Goal: Task Accomplishment & Management: Complete application form

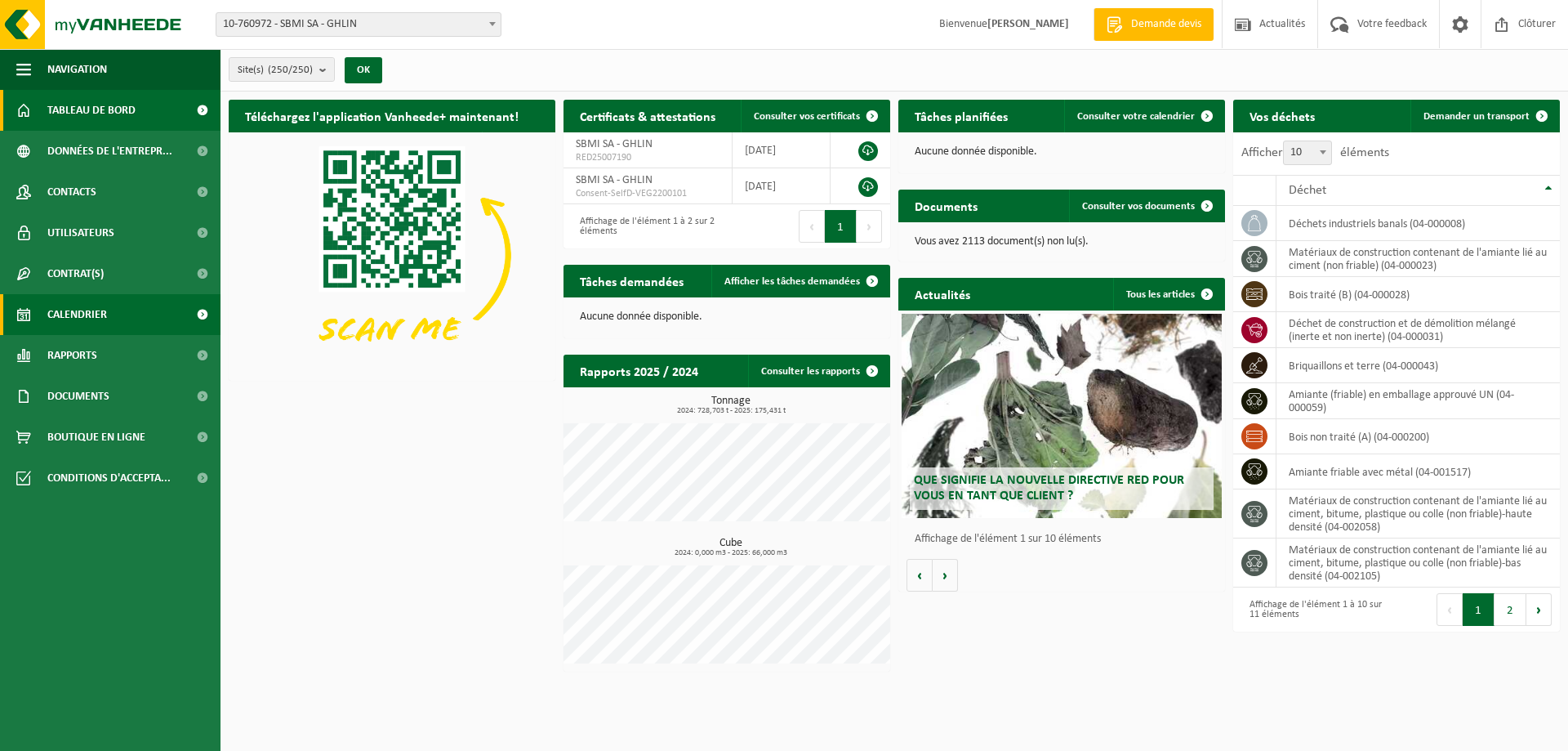
click at [101, 307] on span "Calendrier" at bounding box center [77, 314] width 60 height 41
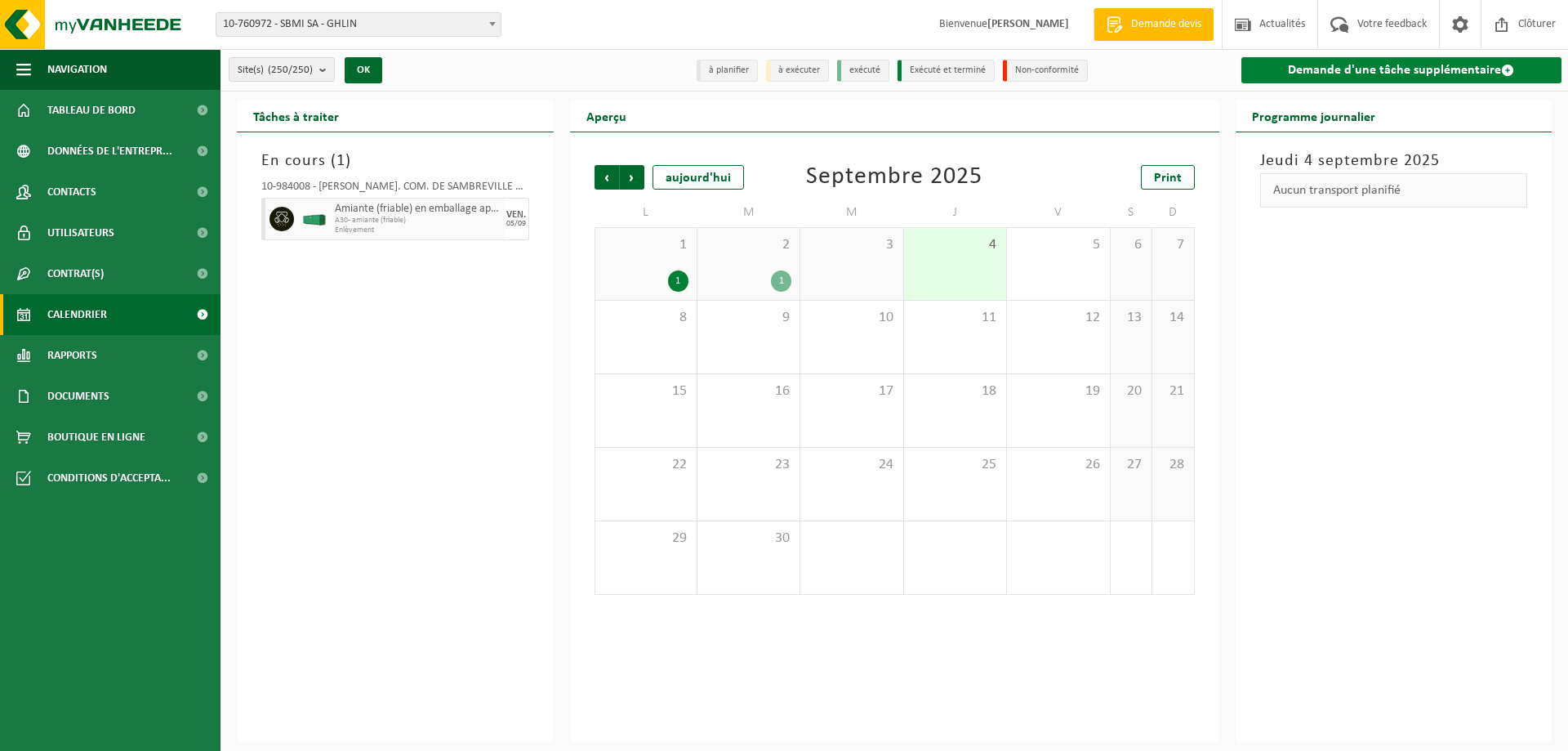
click at [1395, 77] on link "Demande d'une tâche supplémentaire" at bounding box center [1402, 70] width 321 height 26
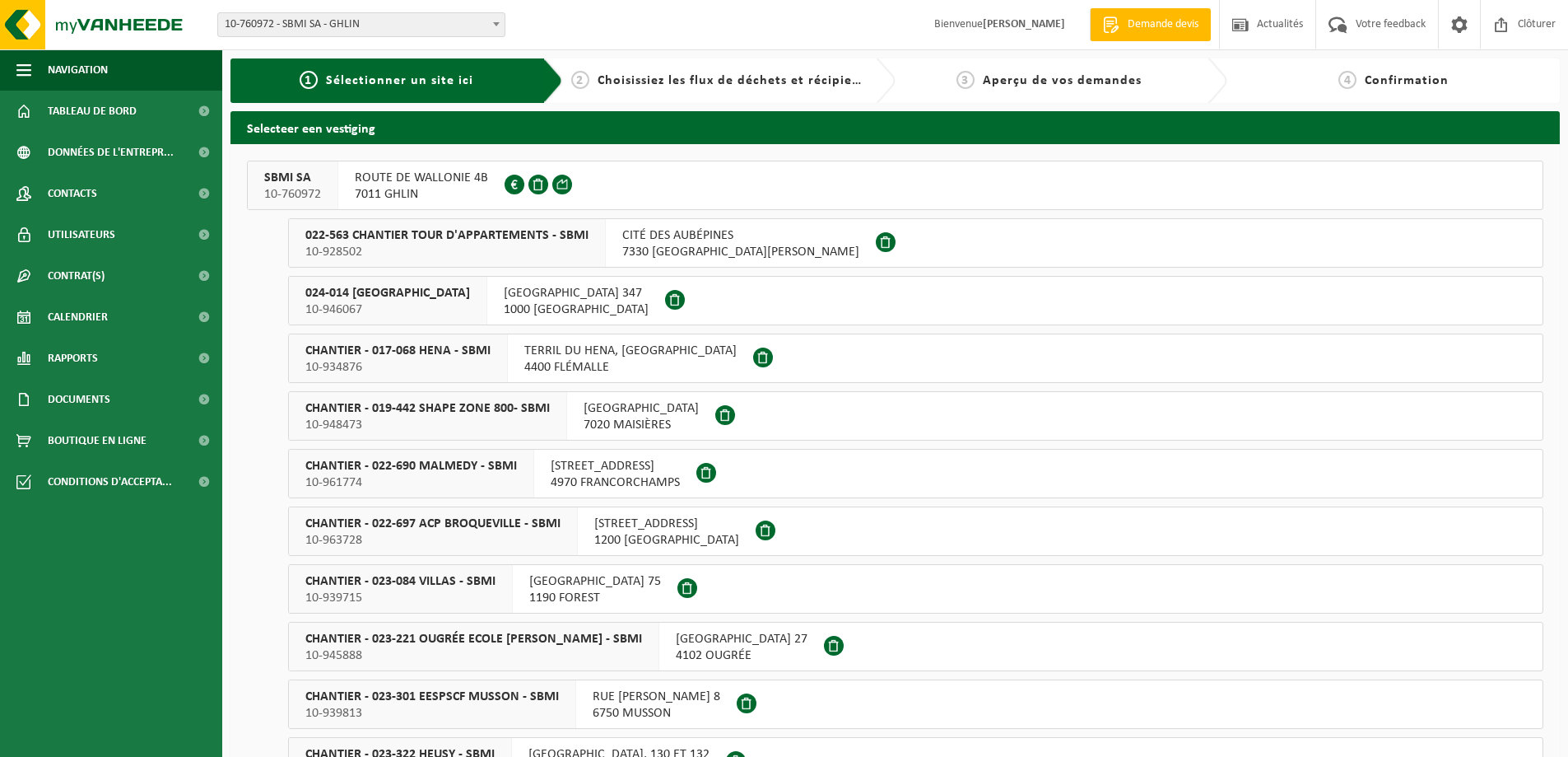
click at [470, 177] on span "ROUTE DE WALLONIE 4B" at bounding box center [421, 178] width 134 height 17
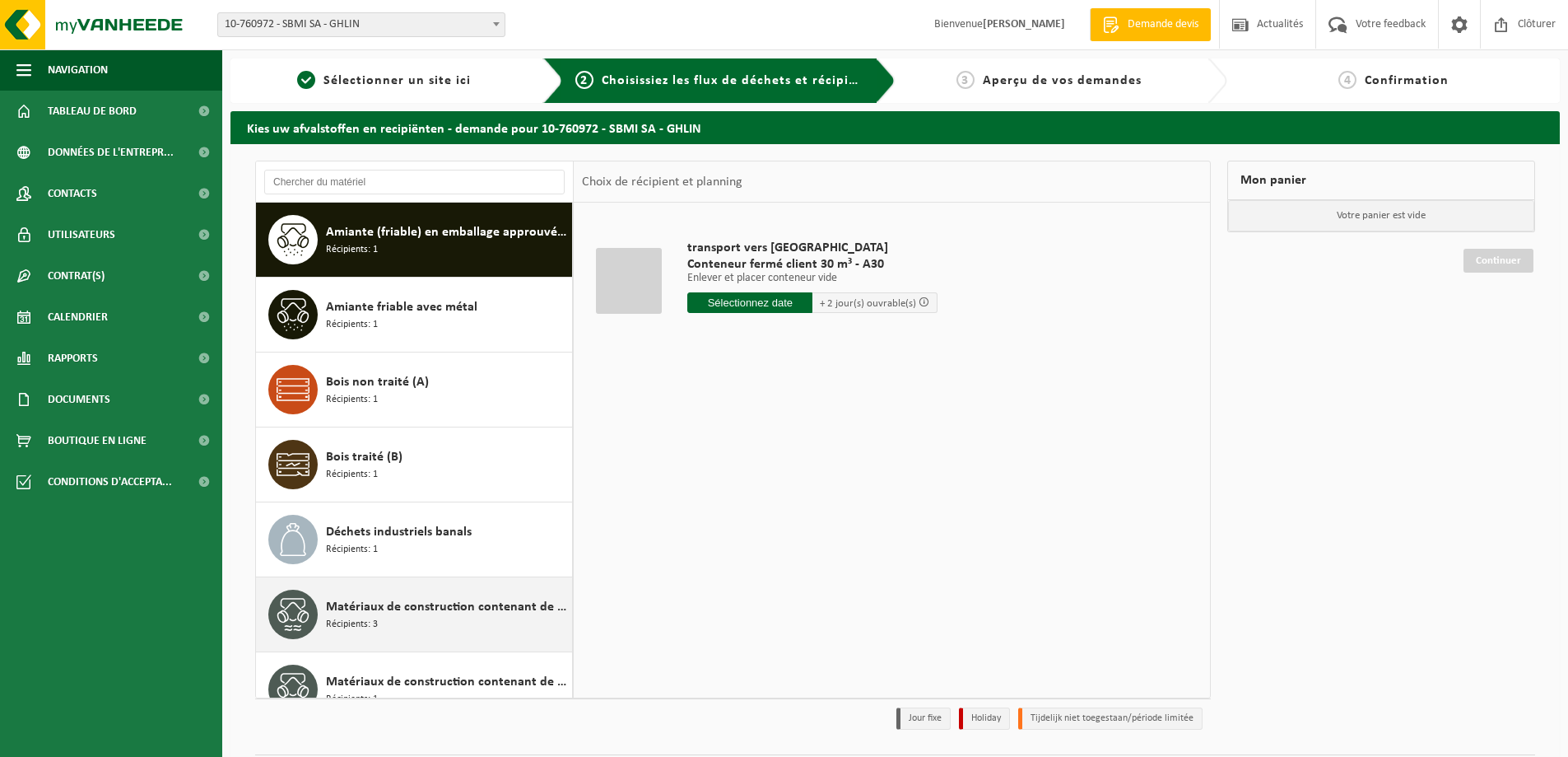
scroll to position [29, 0]
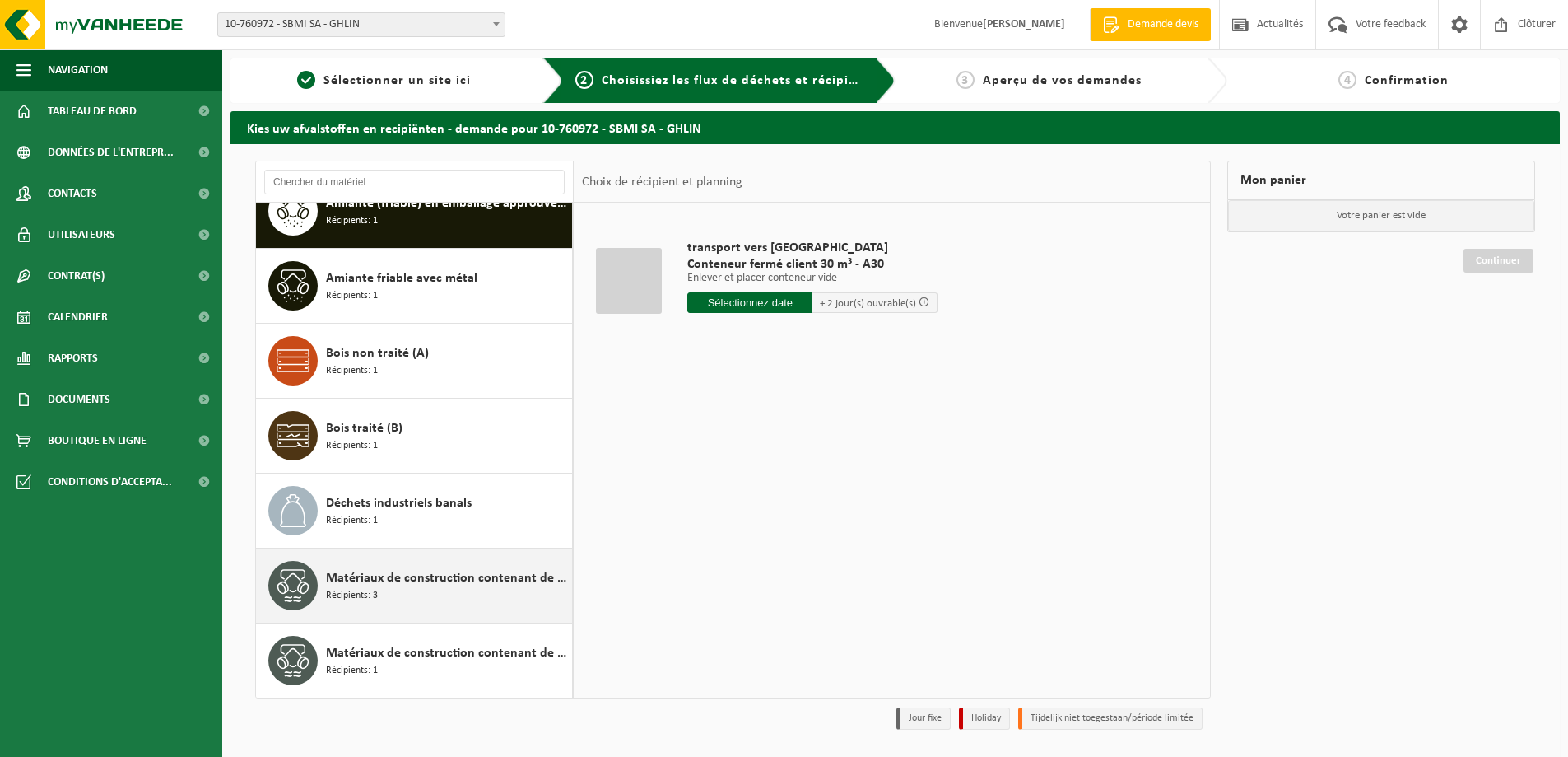
click at [385, 596] on div "Matériaux de construction contenant de l'amiante lié au ciment (non friable) Ré…" at bounding box center [446, 585] width 242 height 50
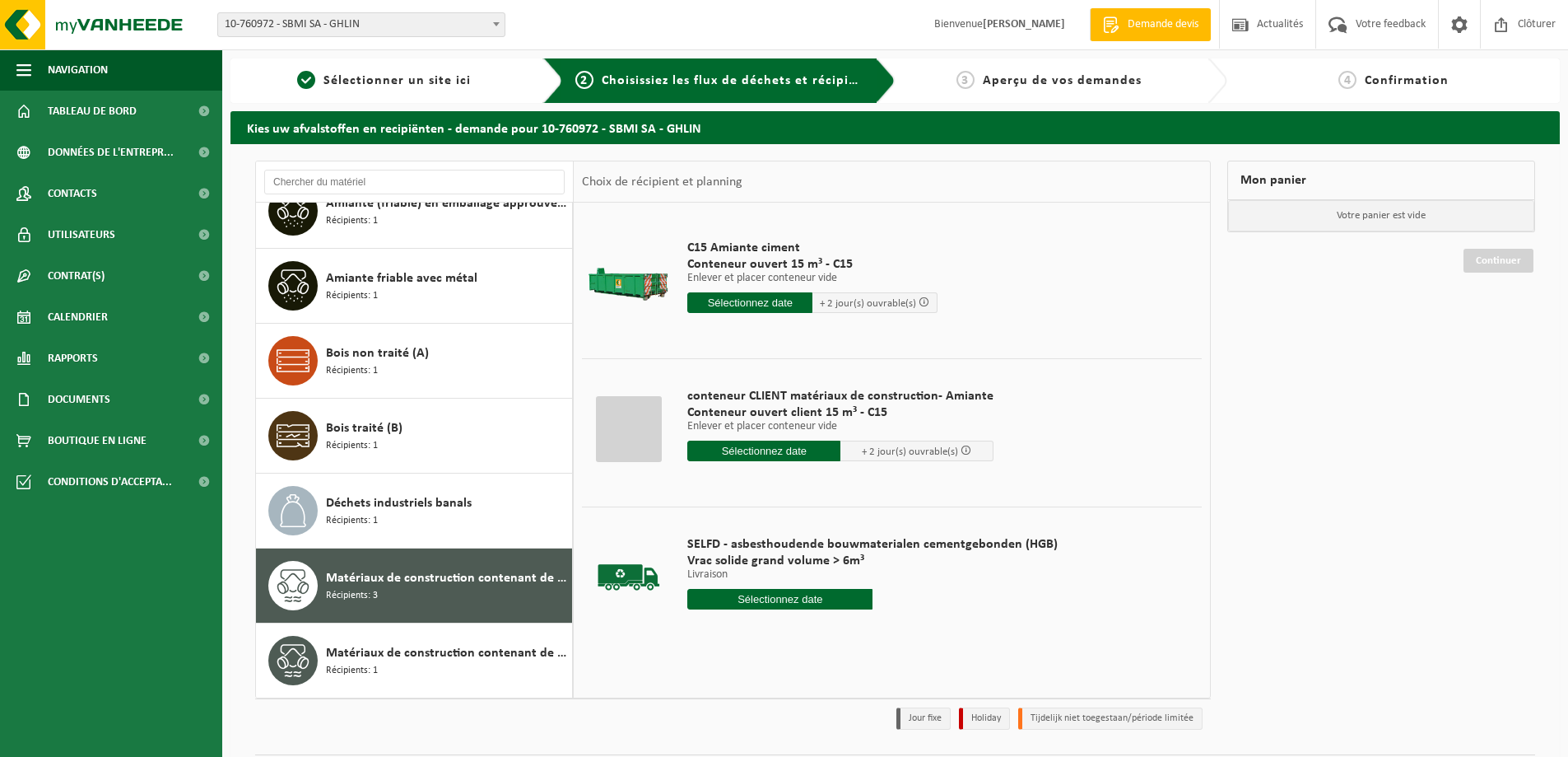
click at [805, 608] on input "text" at bounding box center [780, 599] width 185 height 20
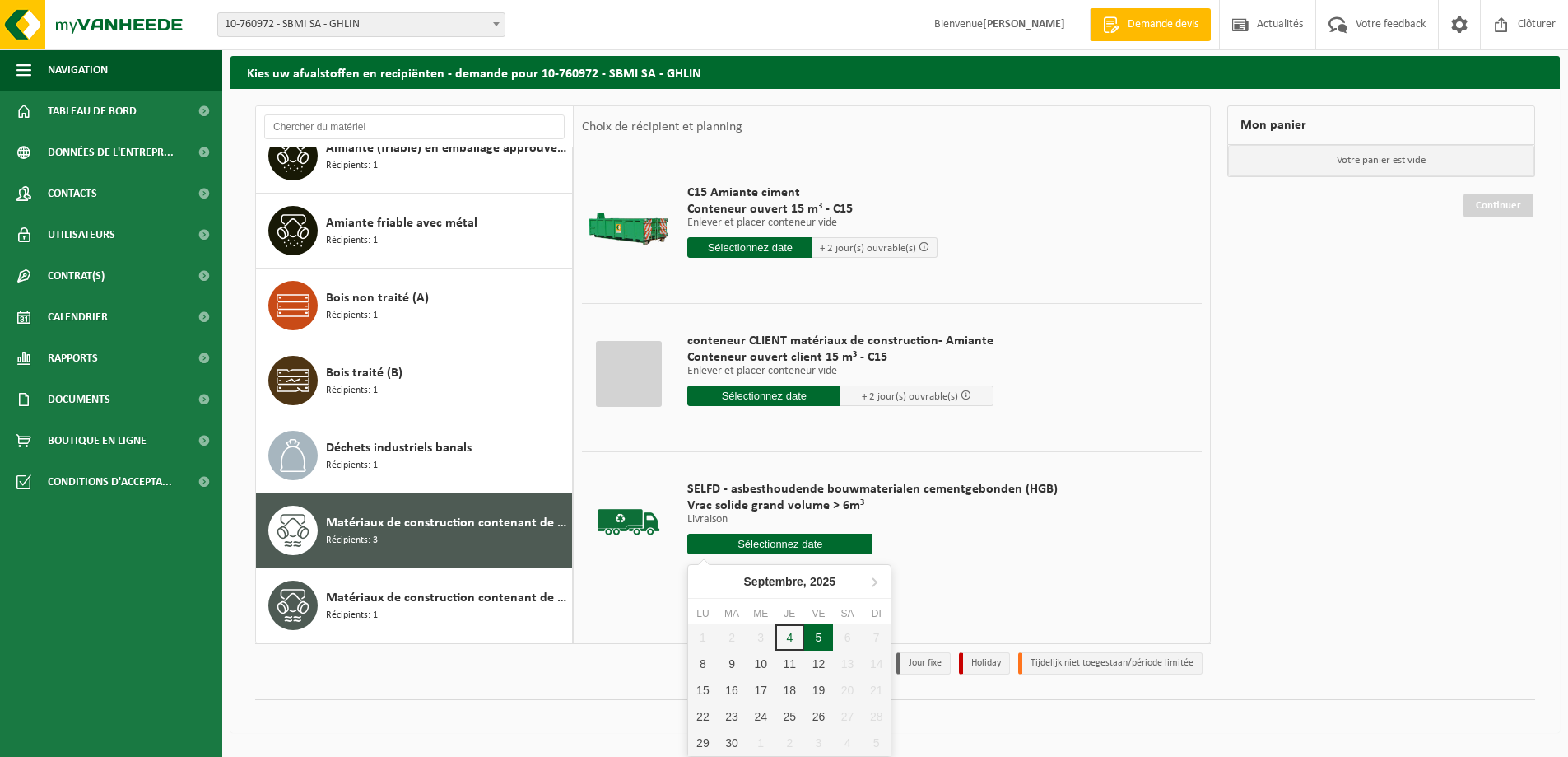
click at [816, 637] on div "5" at bounding box center [819, 637] width 29 height 27
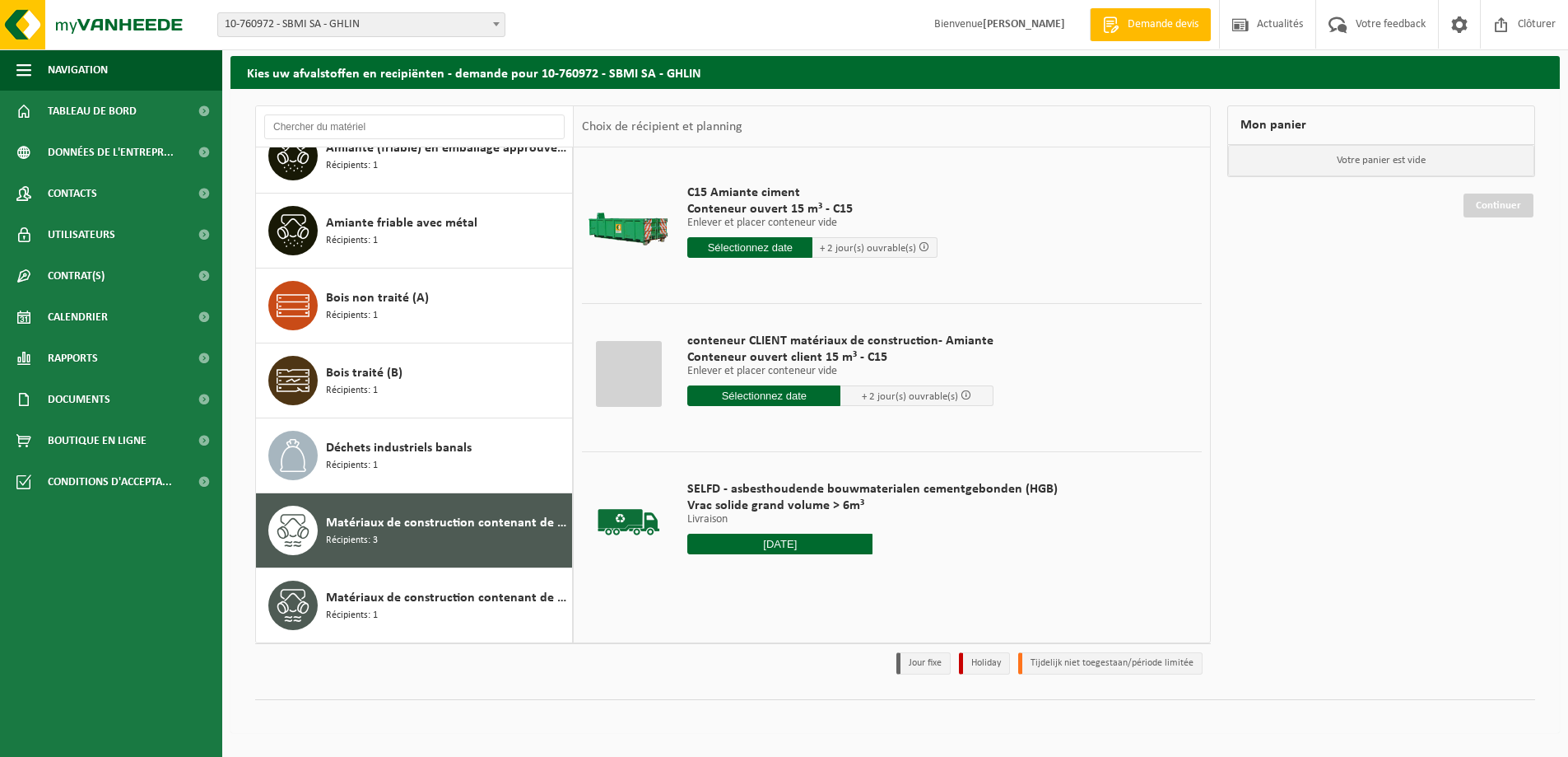
type input "à partir de 2025-09-05"
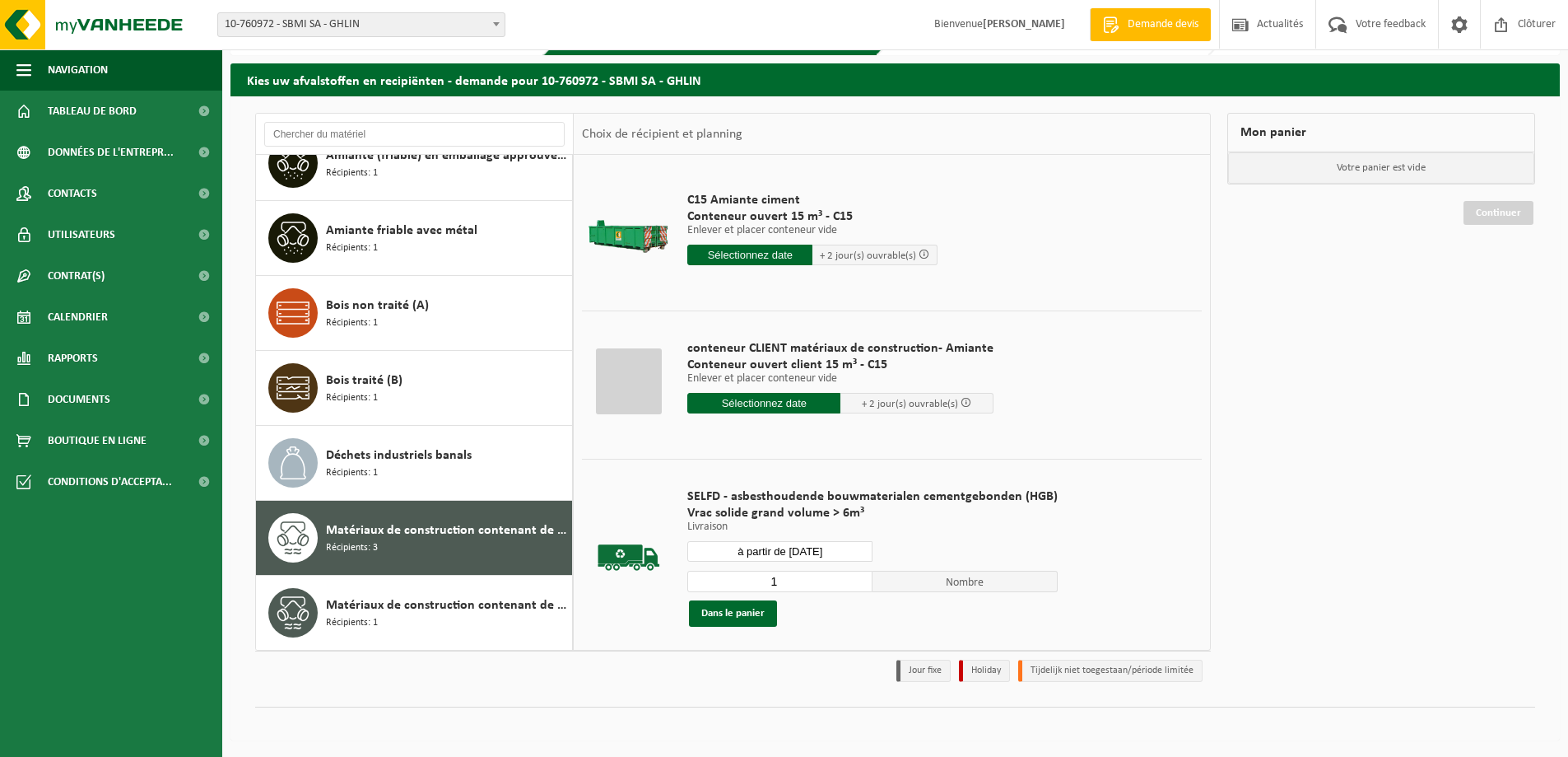
scroll to position [56, 0]
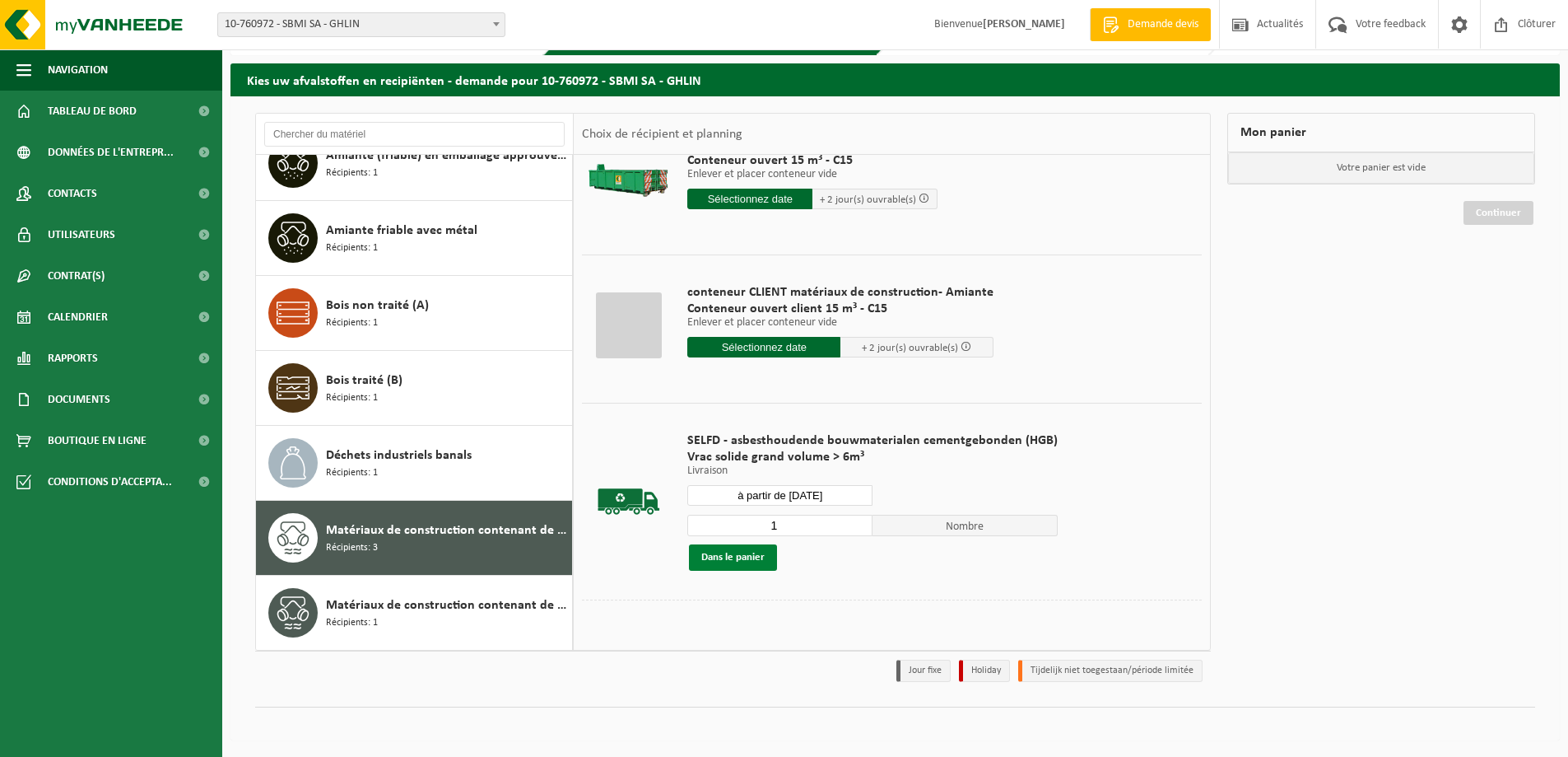
click at [756, 569] on button "Dans le panier" at bounding box center [734, 558] width 88 height 27
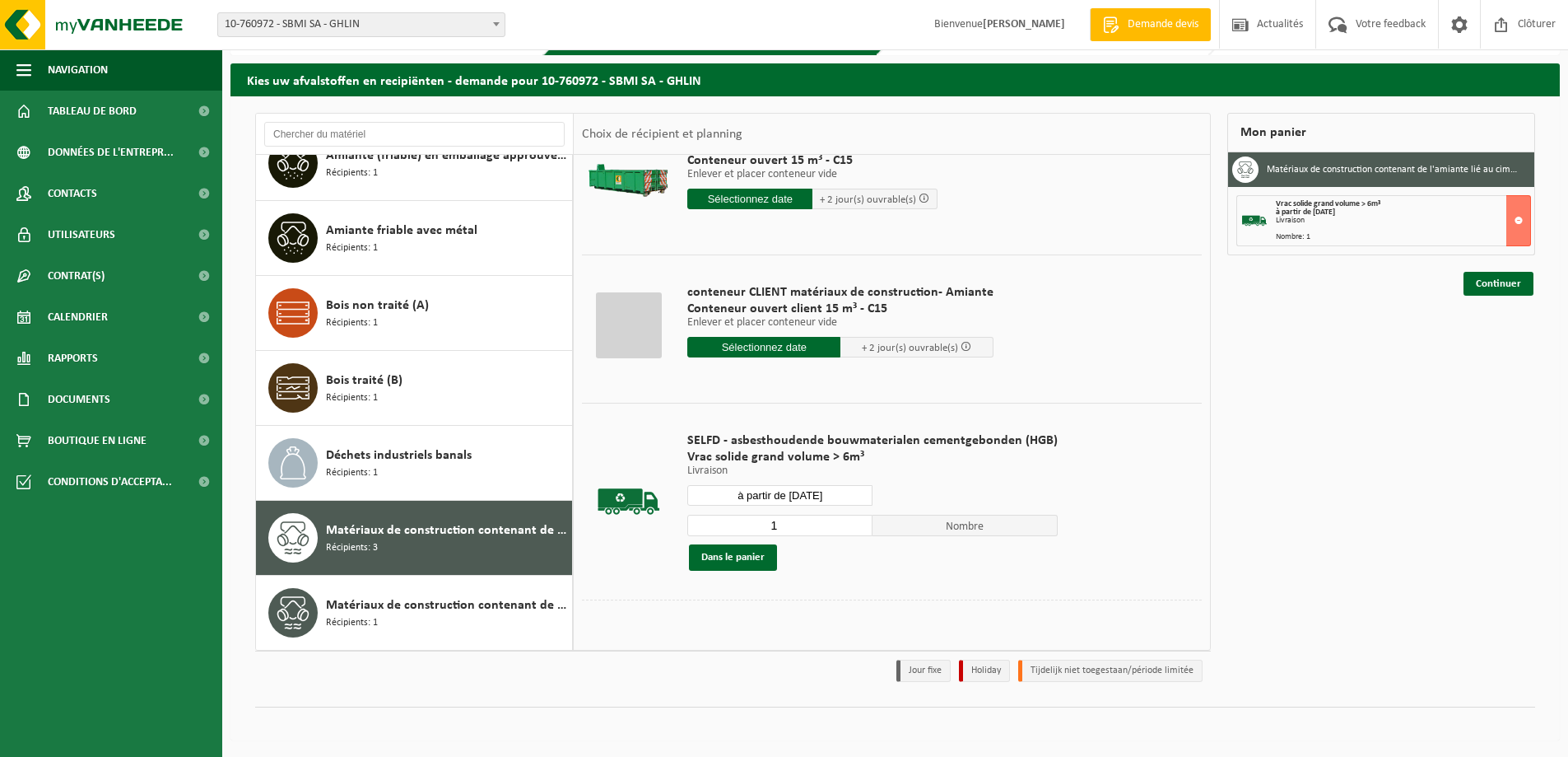
click at [1327, 228] on div "Vrac solide grand volume > 6m³ à partir de 2025-09-05 Livraison Nombre: 1" at bounding box center [1403, 220] width 254 height 42
click at [1509, 304] on div "Mon panier Matériaux de construction contenant de l'amiante lié au ciment (non …" at bounding box center [1381, 401] width 325 height 577
click at [1509, 294] on link "Continuer" at bounding box center [1498, 283] width 70 height 24
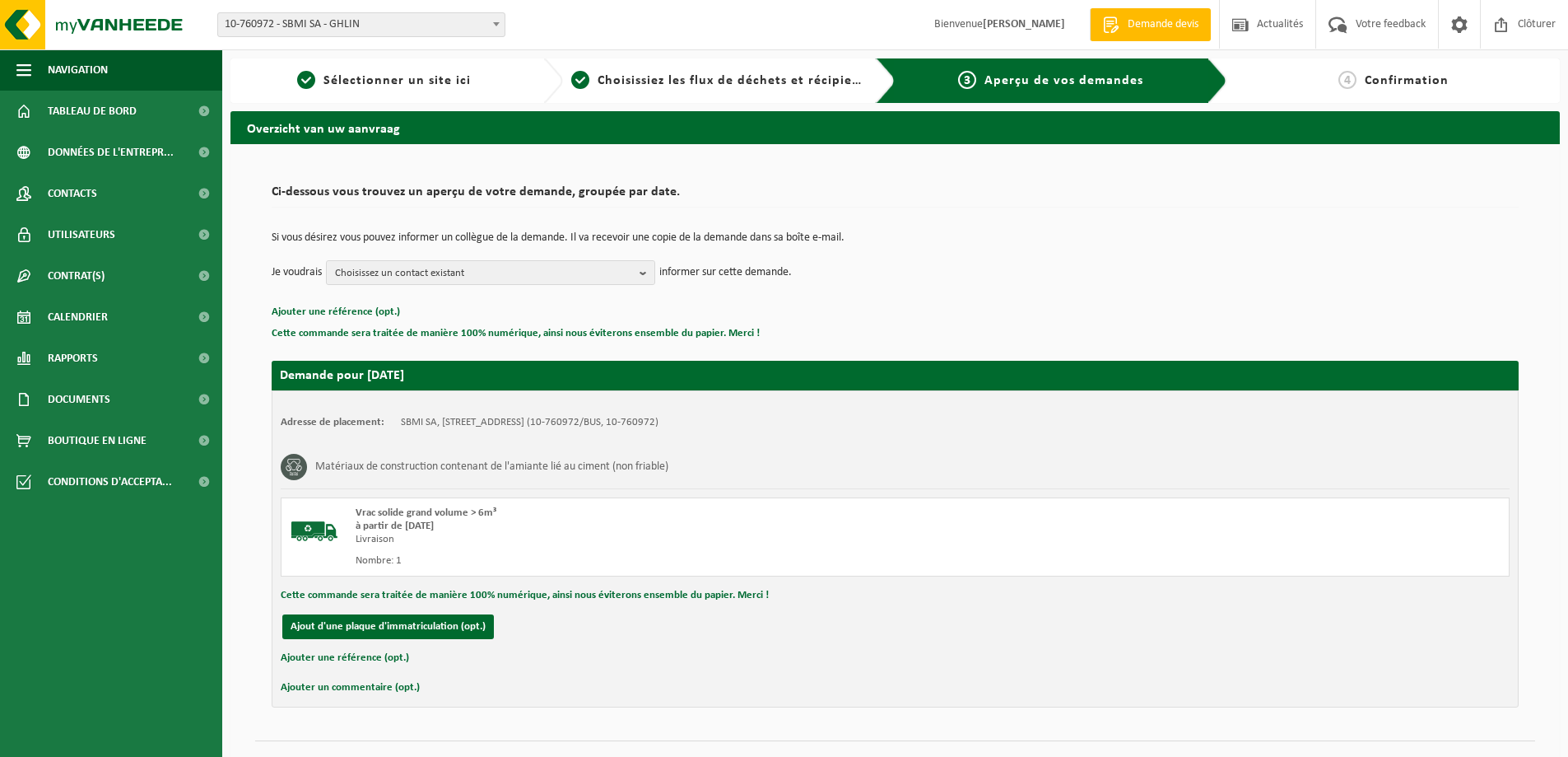
scroll to position [34, 0]
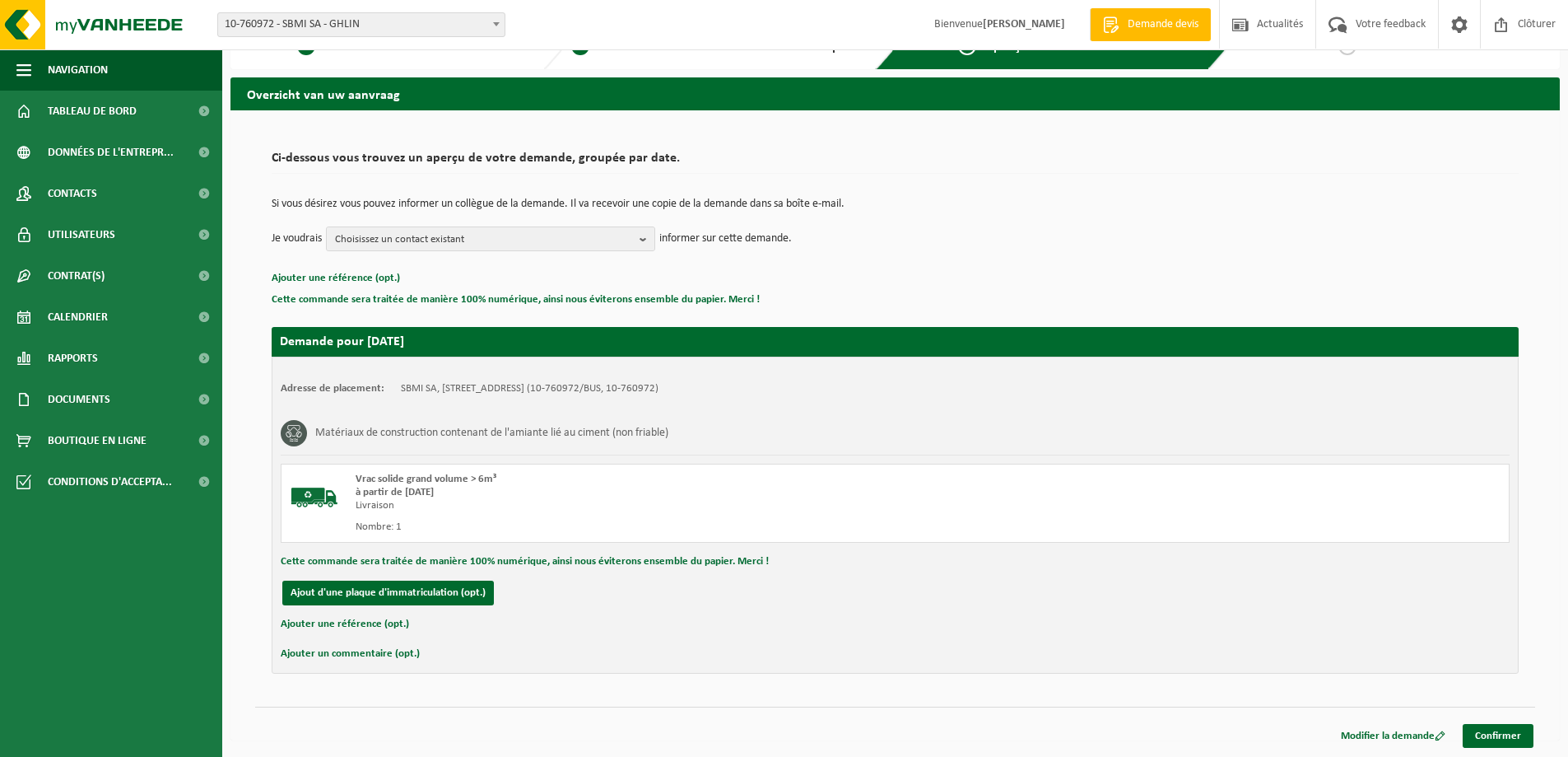
click at [369, 629] on button "Ajouter une référence (opt.)" at bounding box center [344, 624] width 128 height 21
click at [399, 629] on input "text" at bounding box center [921, 626] width 1143 height 25
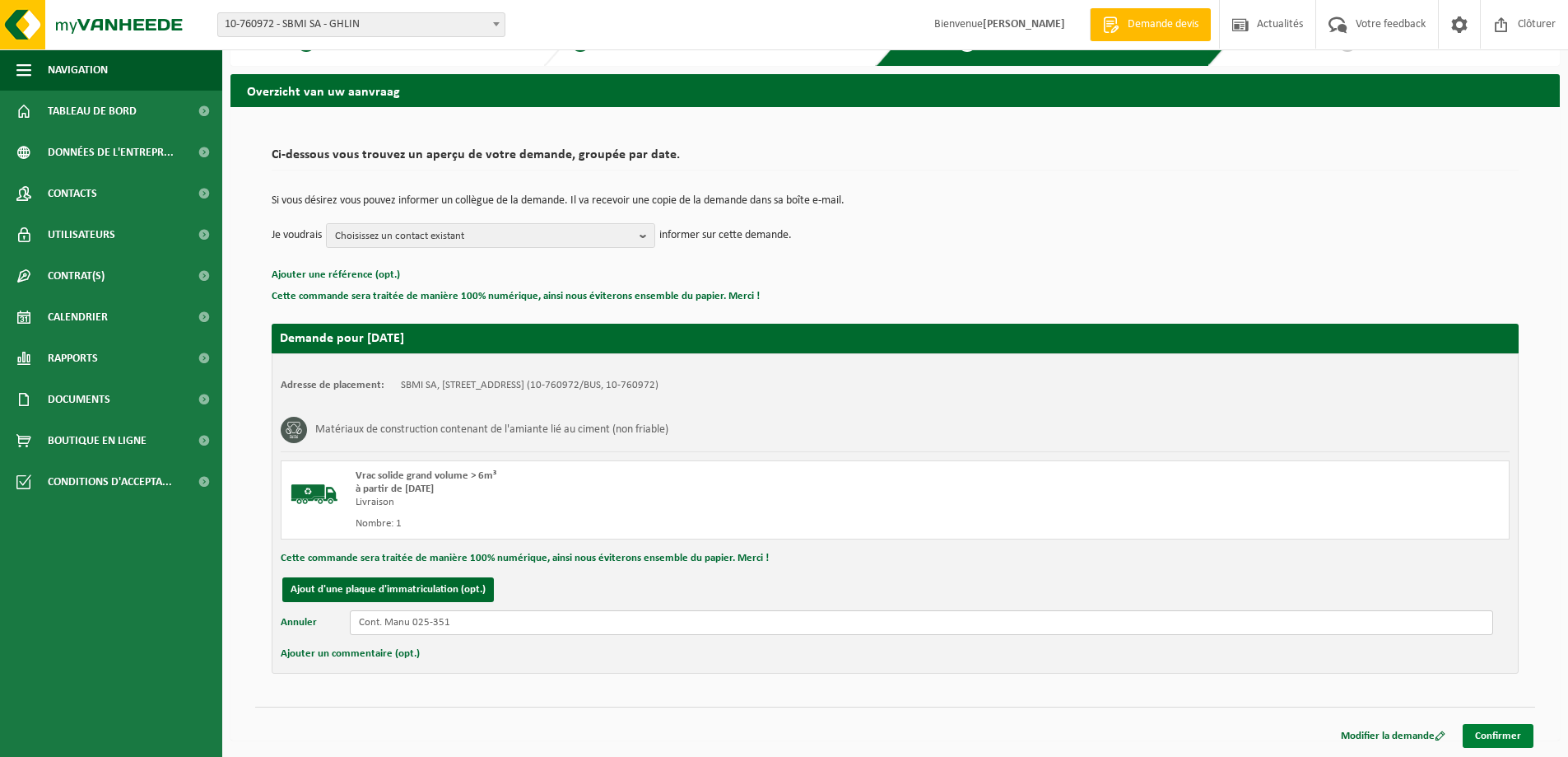
type input "Cont. Manu 025-351"
click at [1528, 734] on link "Confirmer" at bounding box center [1498, 736] width 71 height 24
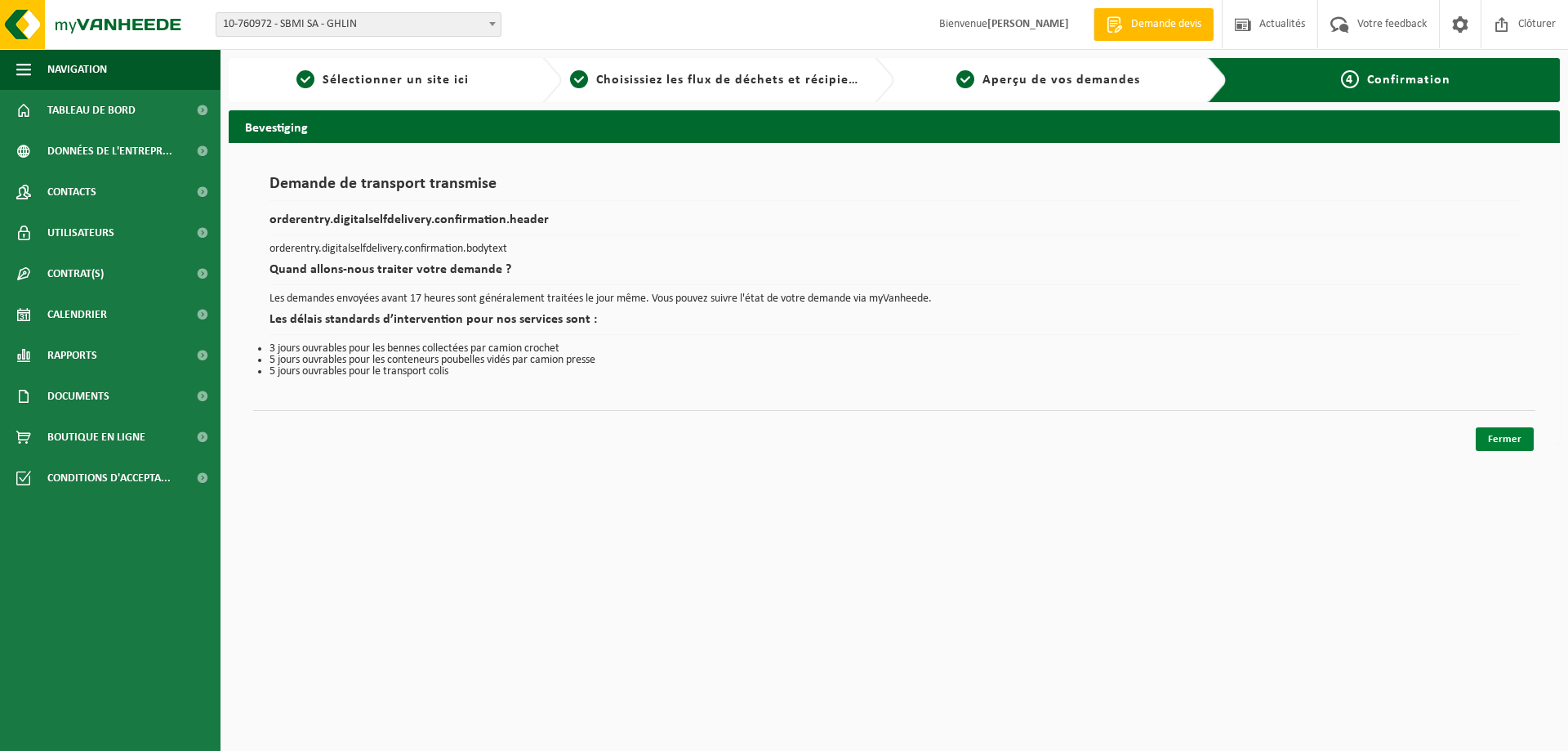
click at [1505, 434] on link "Fermer" at bounding box center [1505, 439] width 58 height 24
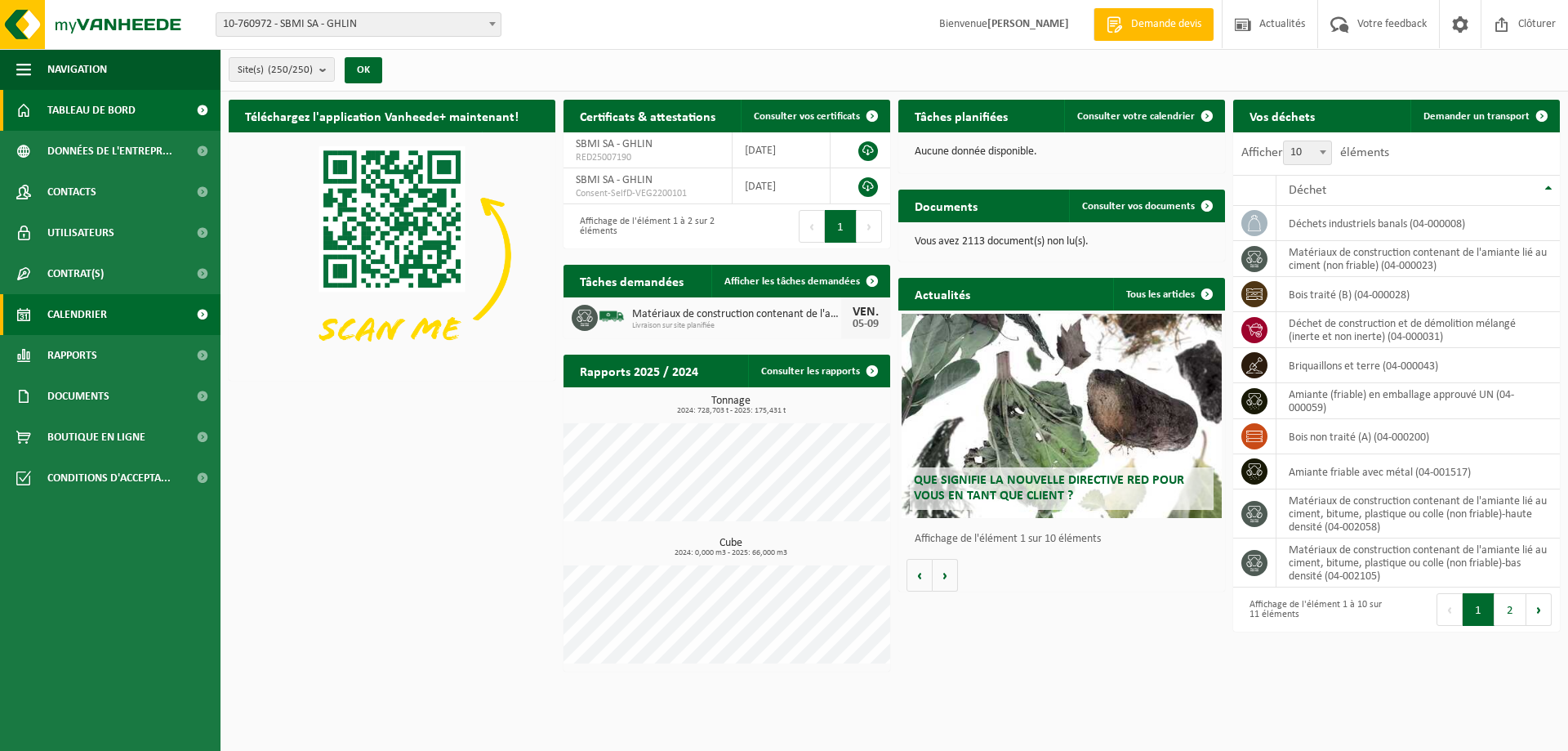
click at [134, 314] on link "Calendrier" at bounding box center [110, 314] width 220 height 41
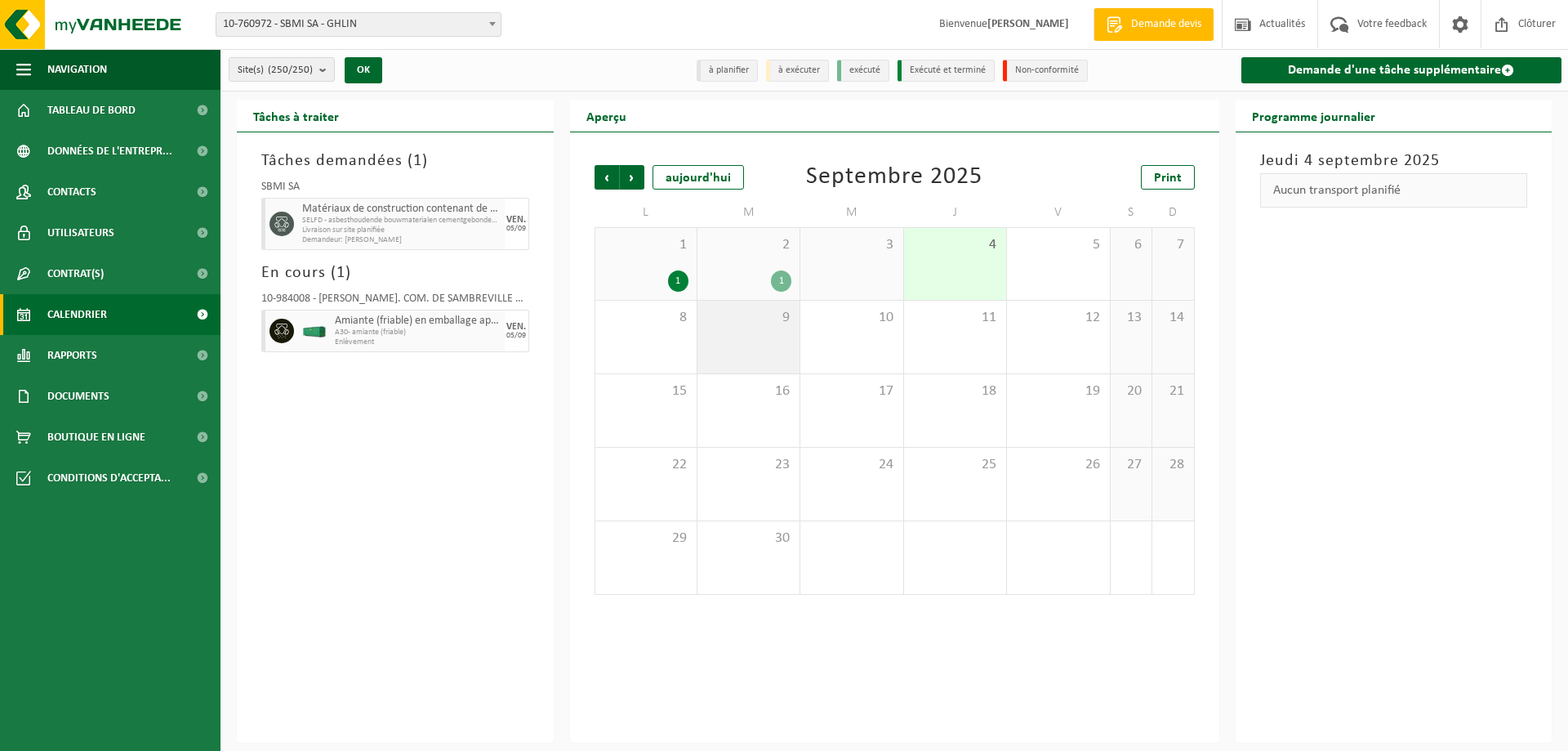
click at [755, 339] on div "9" at bounding box center [748, 336] width 102 height 73
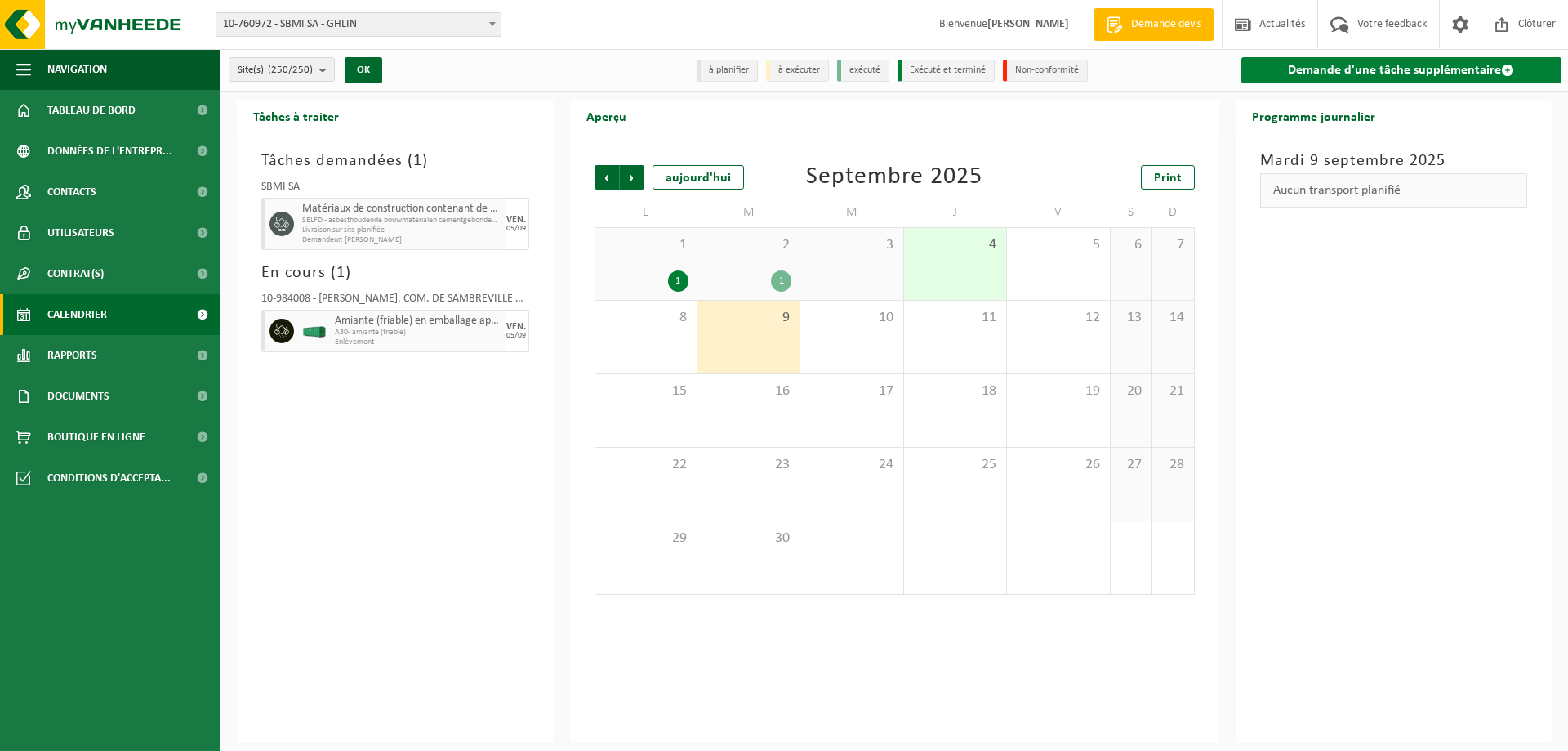
click at [1334, 75] on link "Demande d'une tâche supplémentaire" at bounding box center [1402, 70] width 321 height 26
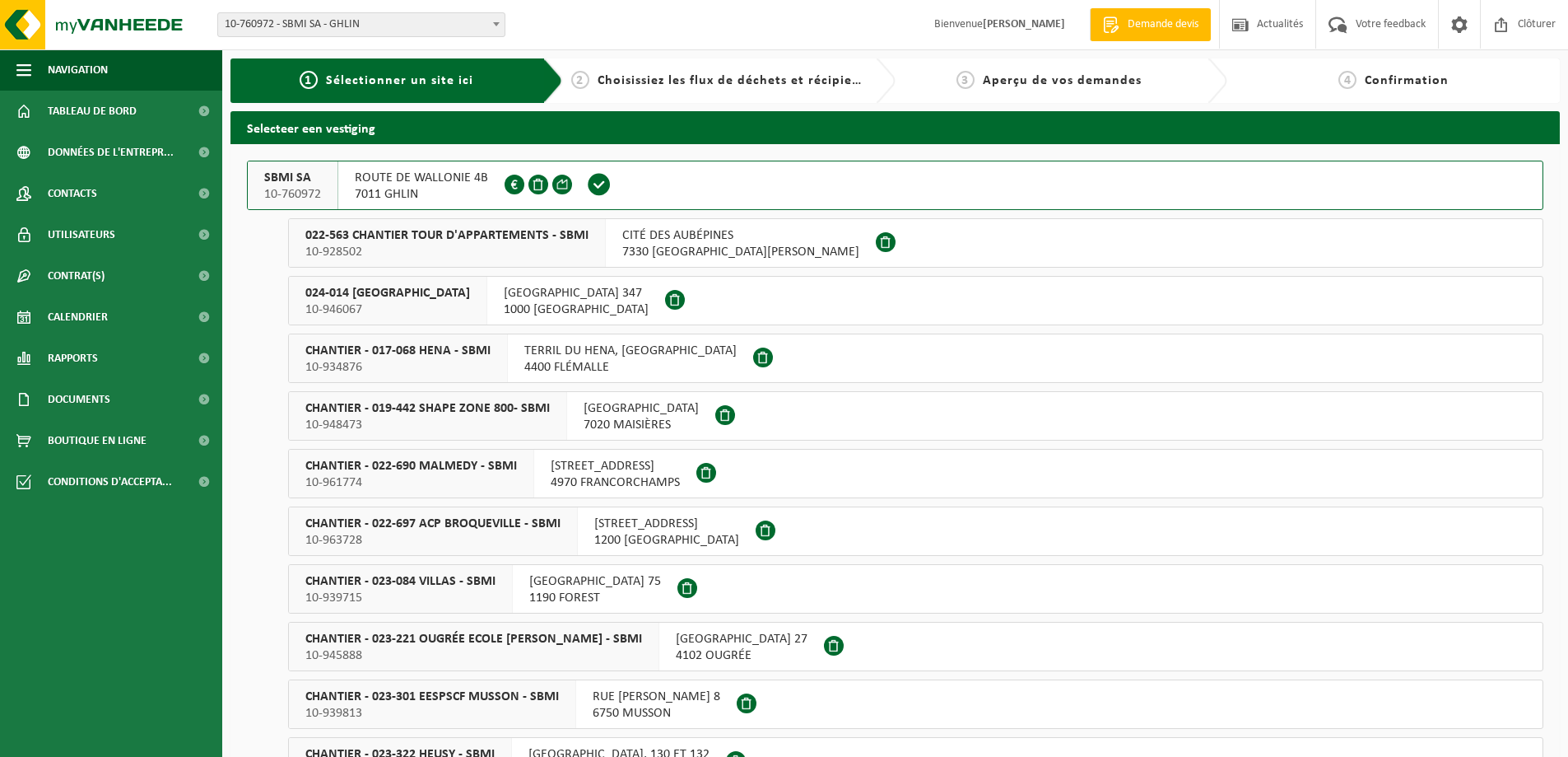
click at [375, 186] on span "7011 GHLIN" at bounding box center [421, 194] width 134 height 17
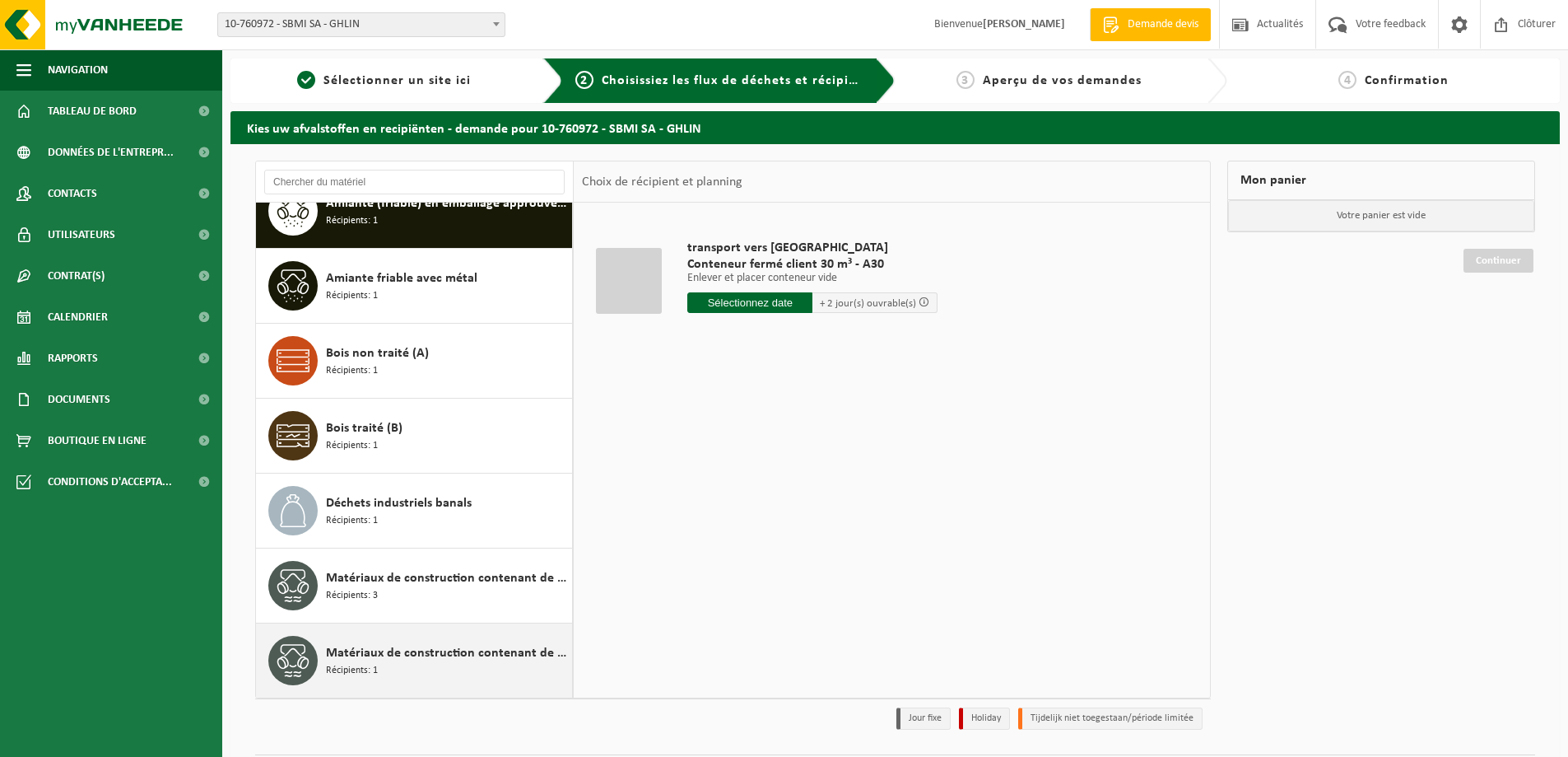
scroll to position [48, 0]
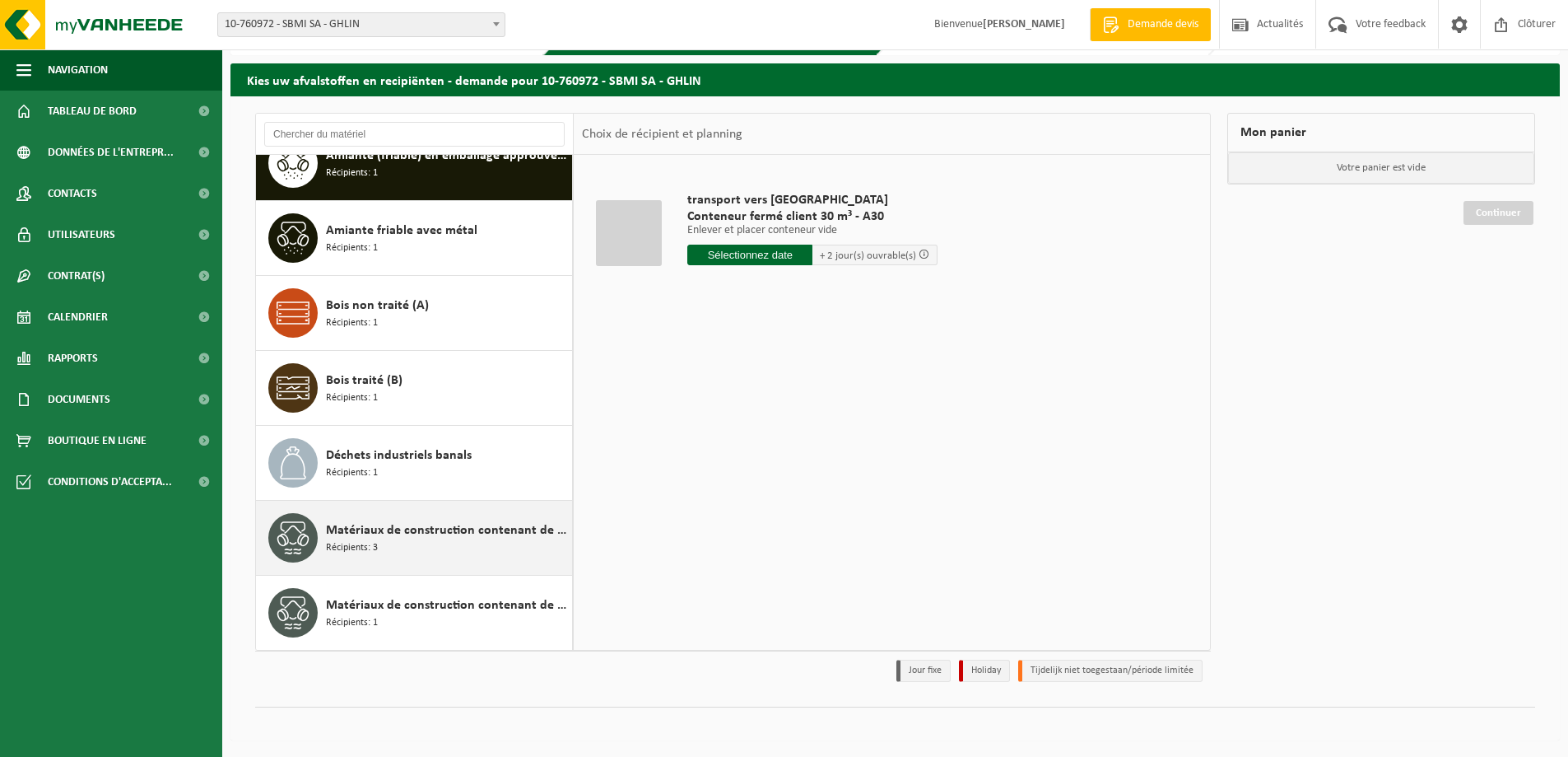
click at [435, 554] on div "Matériaux de construction contenant de l'amiante lié au ciment (non friable) Ré…" at bounding box center [446, 538] width 242 height 50
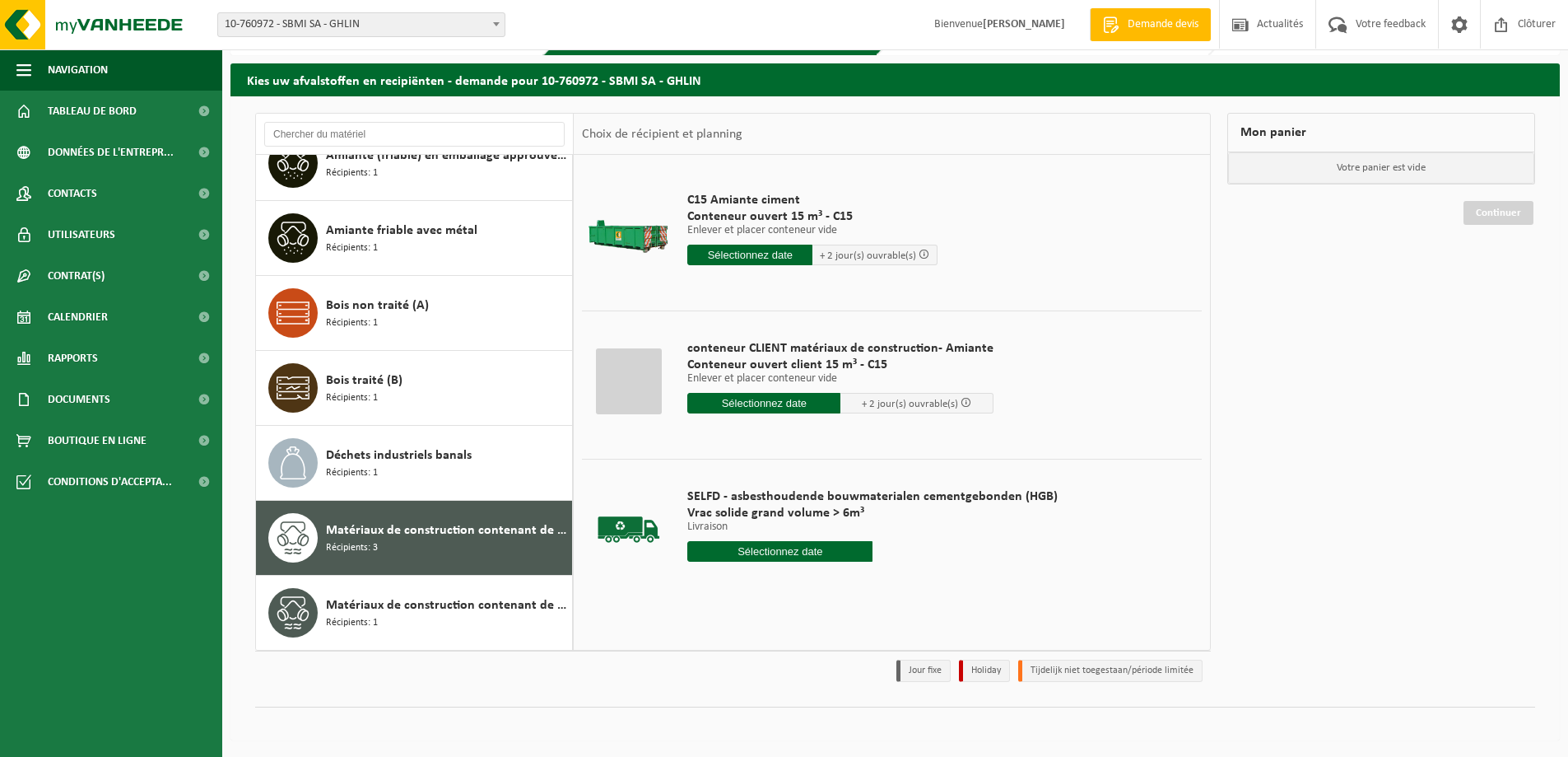
click at [785, 553] on input "text" at bounding box center [780, 551] width 185 height 20
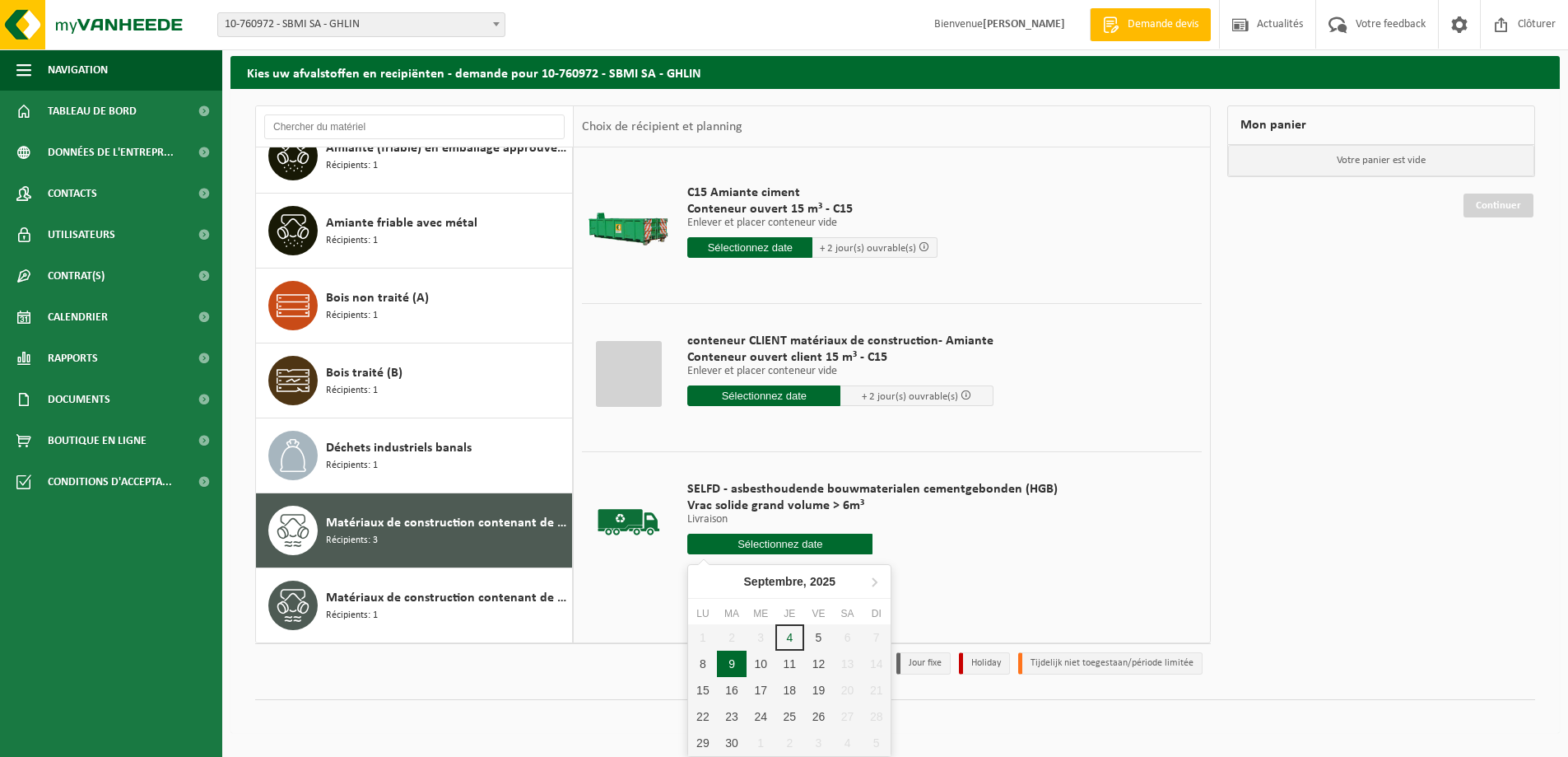
click at [728, 659] on div "9" at bounding box center [731, 664] width 29 height 27
type input "à partir de [DATE]"
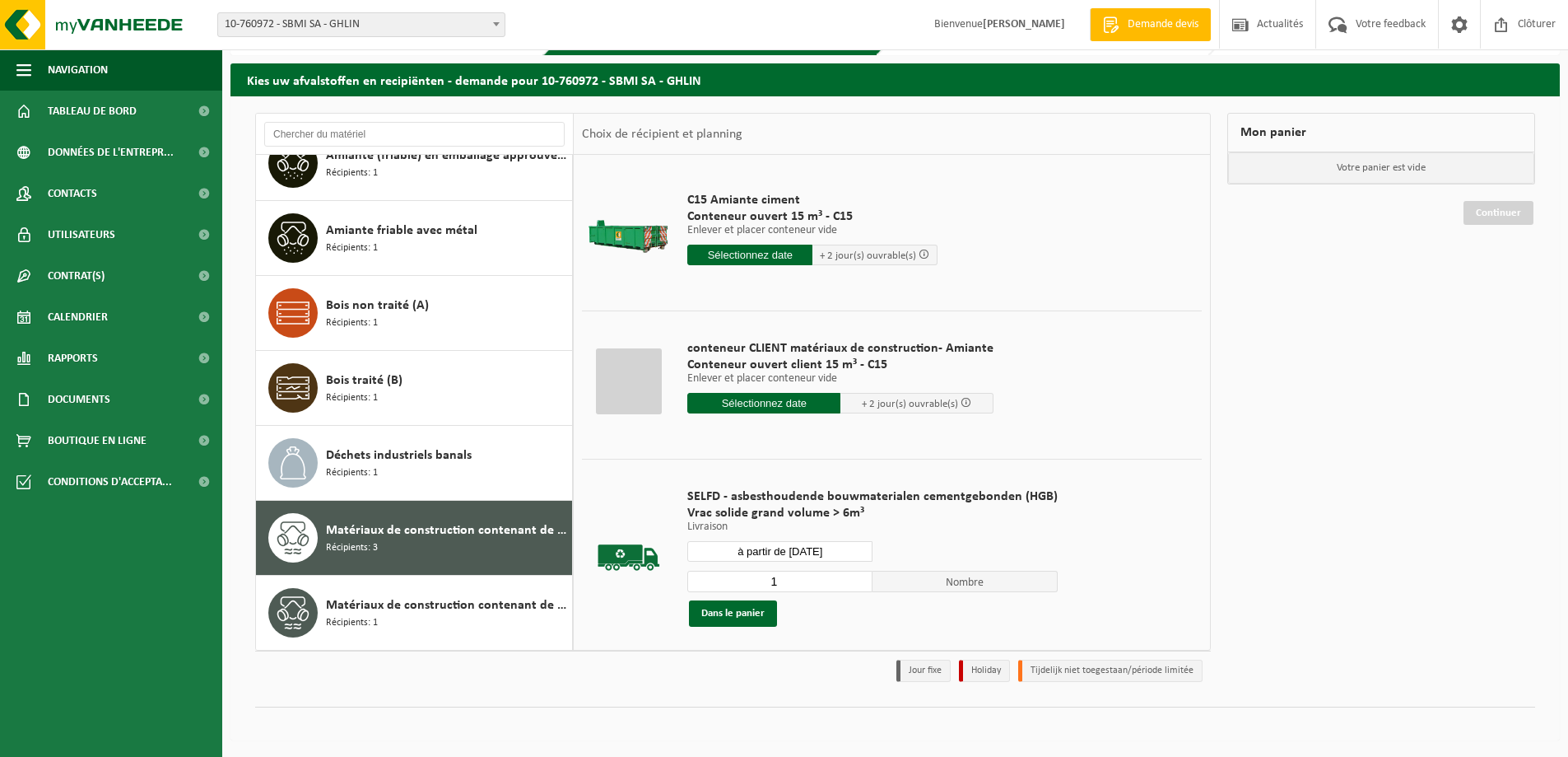
scroll to position [48, 0]
click at [744, 626] on div "SELFD - asbesthoudende bouwmaterialen cementgebonden (HGB) Vrac solide grand vo…" at bounding box center [872, 557] width 387 height 171
click at [855, 582] on input "1" at bounding box center [780, 582] width 185 height 21
type input "2"
click at [853, 577] on input "2" at bounding box center [780, 582] width 185 height 21
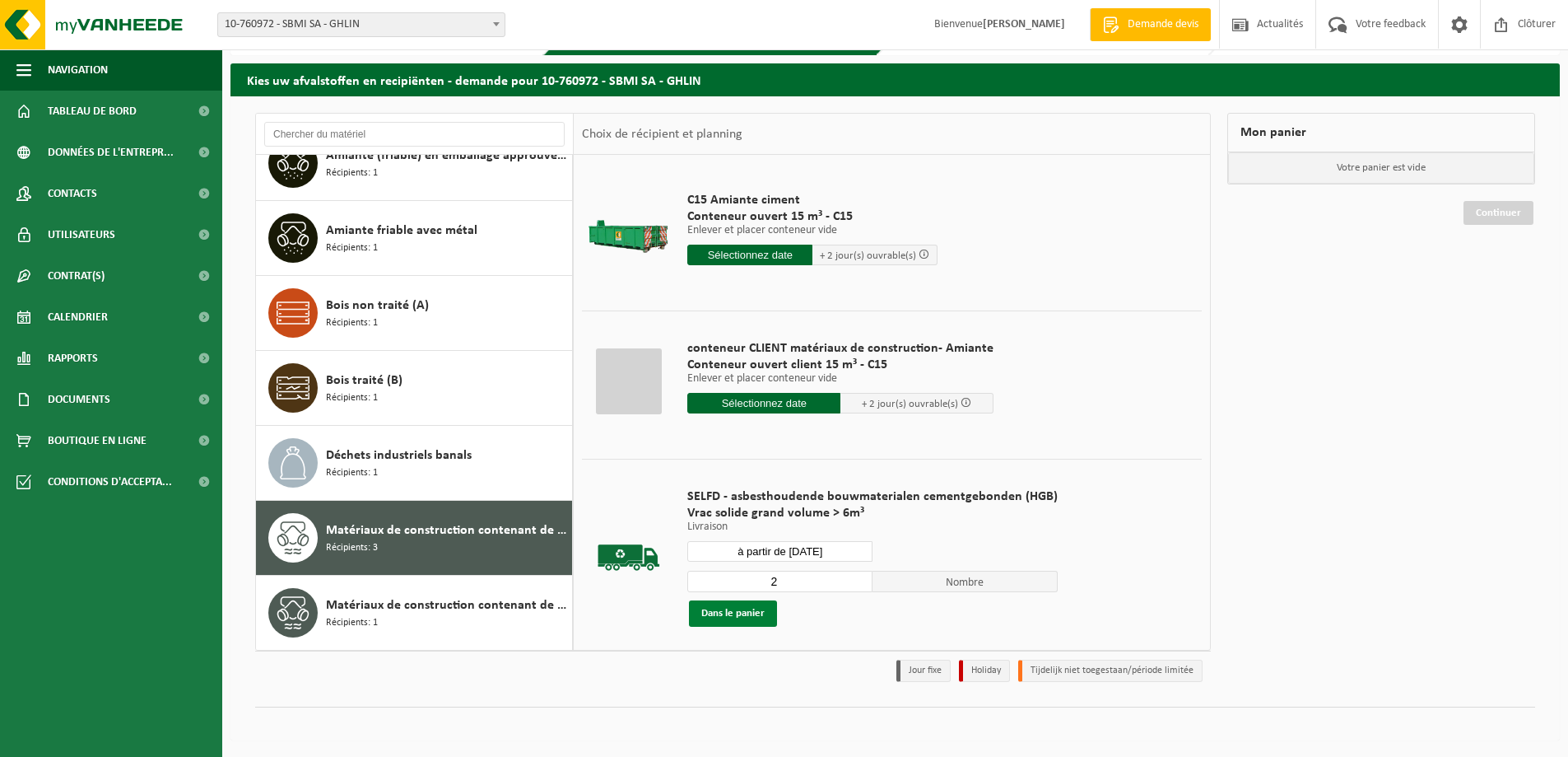
click at [763, 618] on button "Dans le panier" at bounding box center [734, 614] width 88 height 27
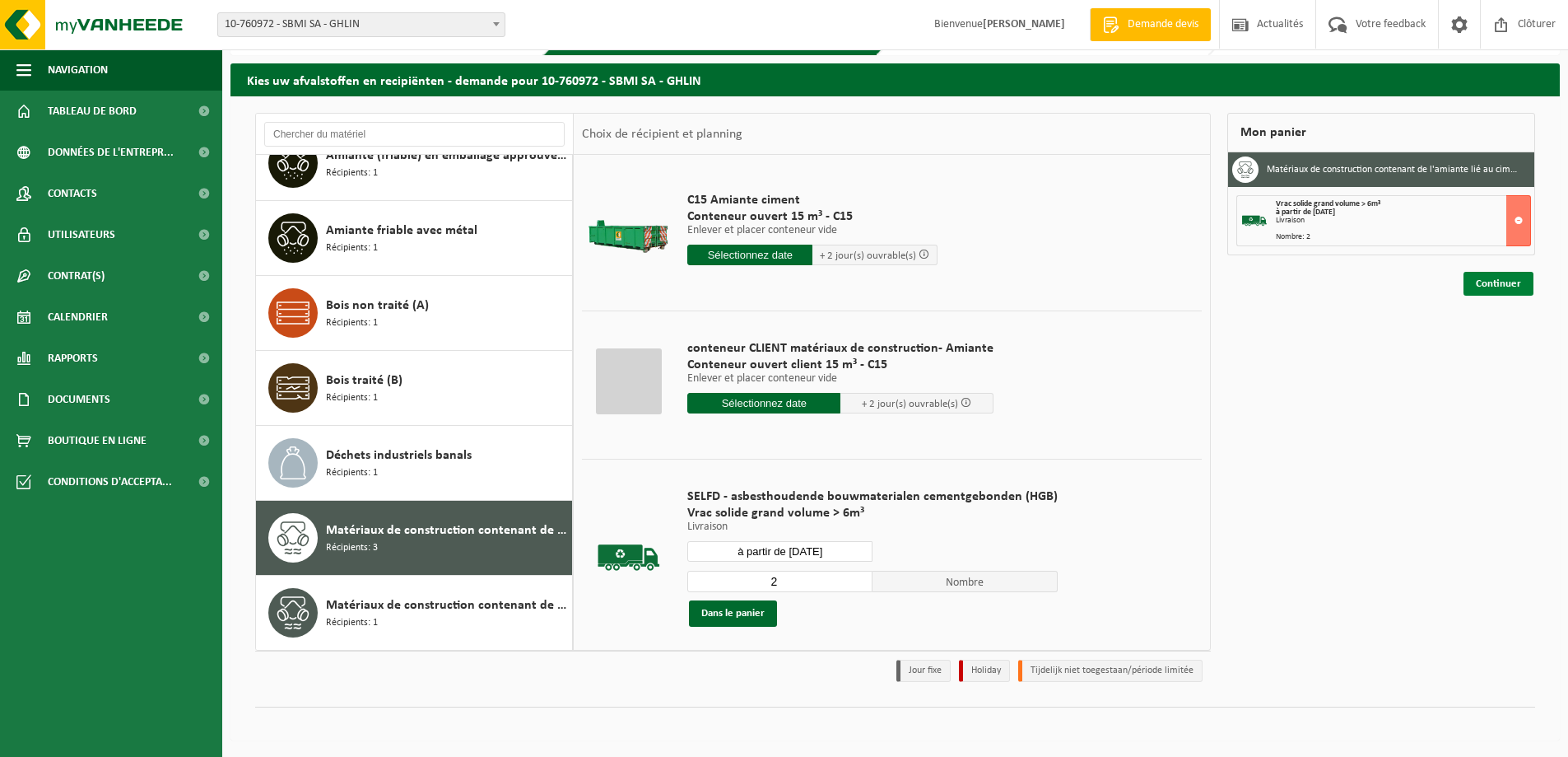
click at [1494, 290] on link "Continuer" at bounding box center [1498, 283] width 70 height 24
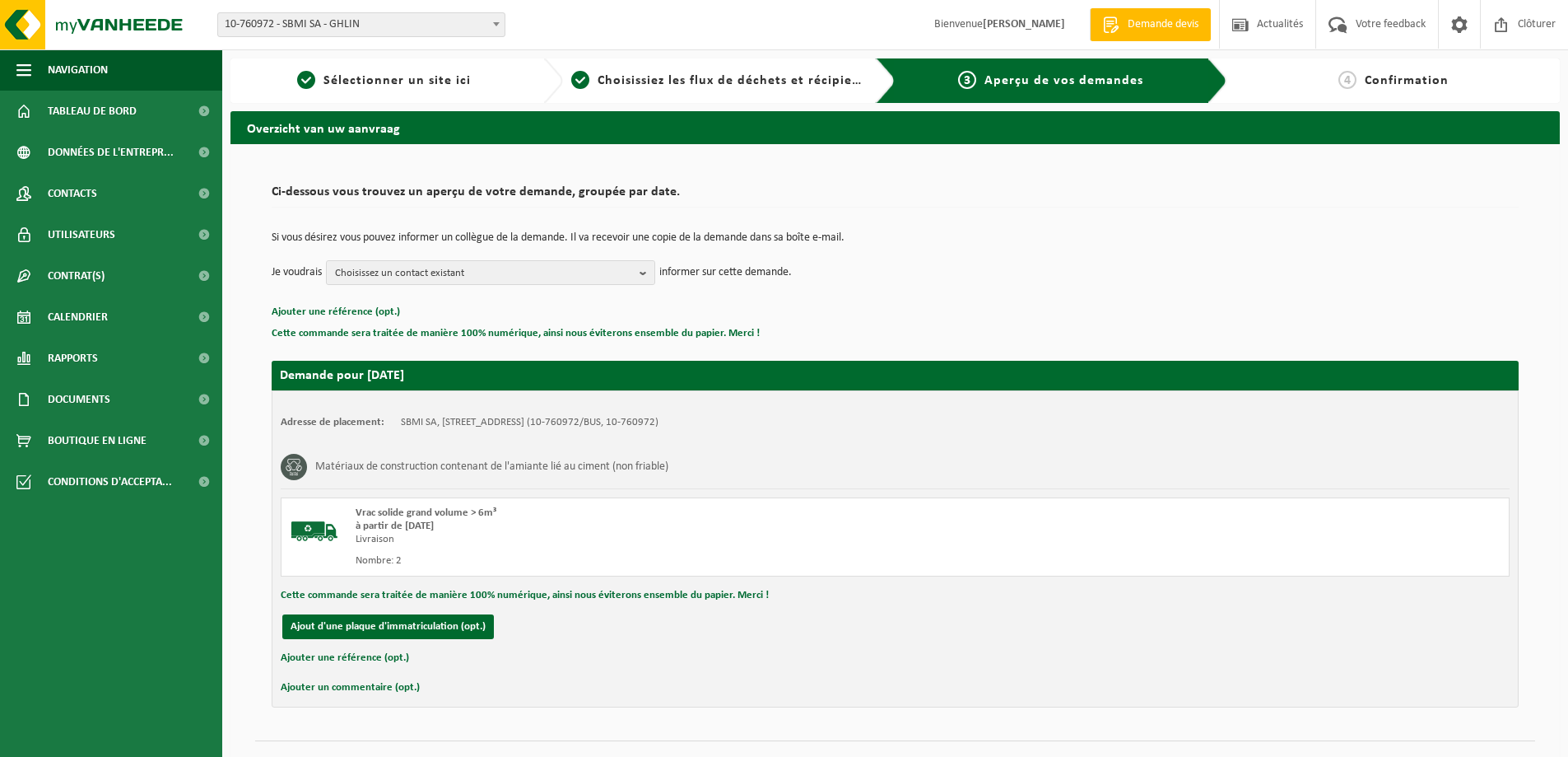
scroll to position [34, 0]
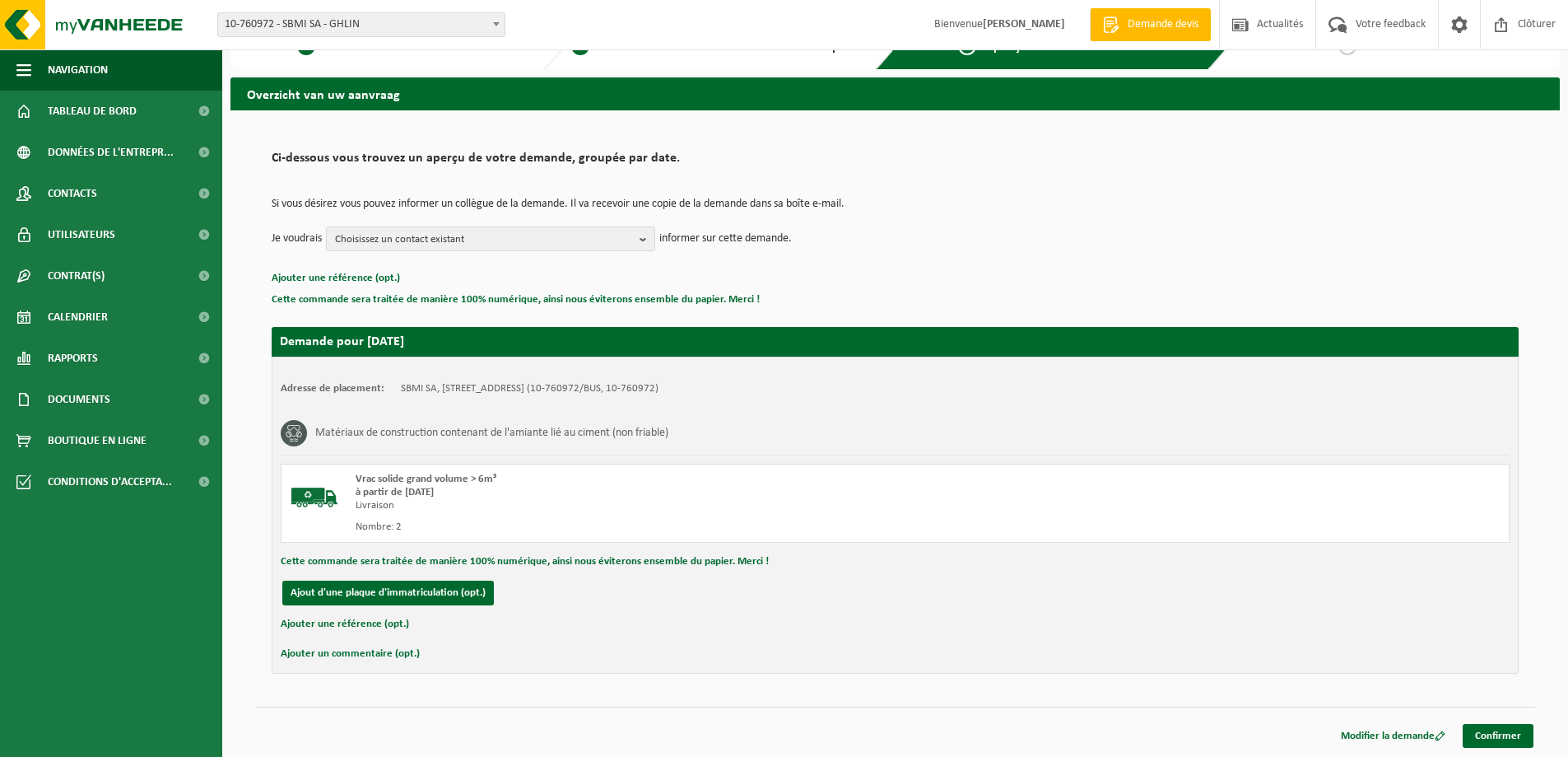
click at [357, 624] on button "Ajouter une référence (opt.)" at bounding box center [344, 624] width 128 height 21
click at [389, 623] on input "text" at bounding box center [921, 626] width 1143 height 25
type input "c"
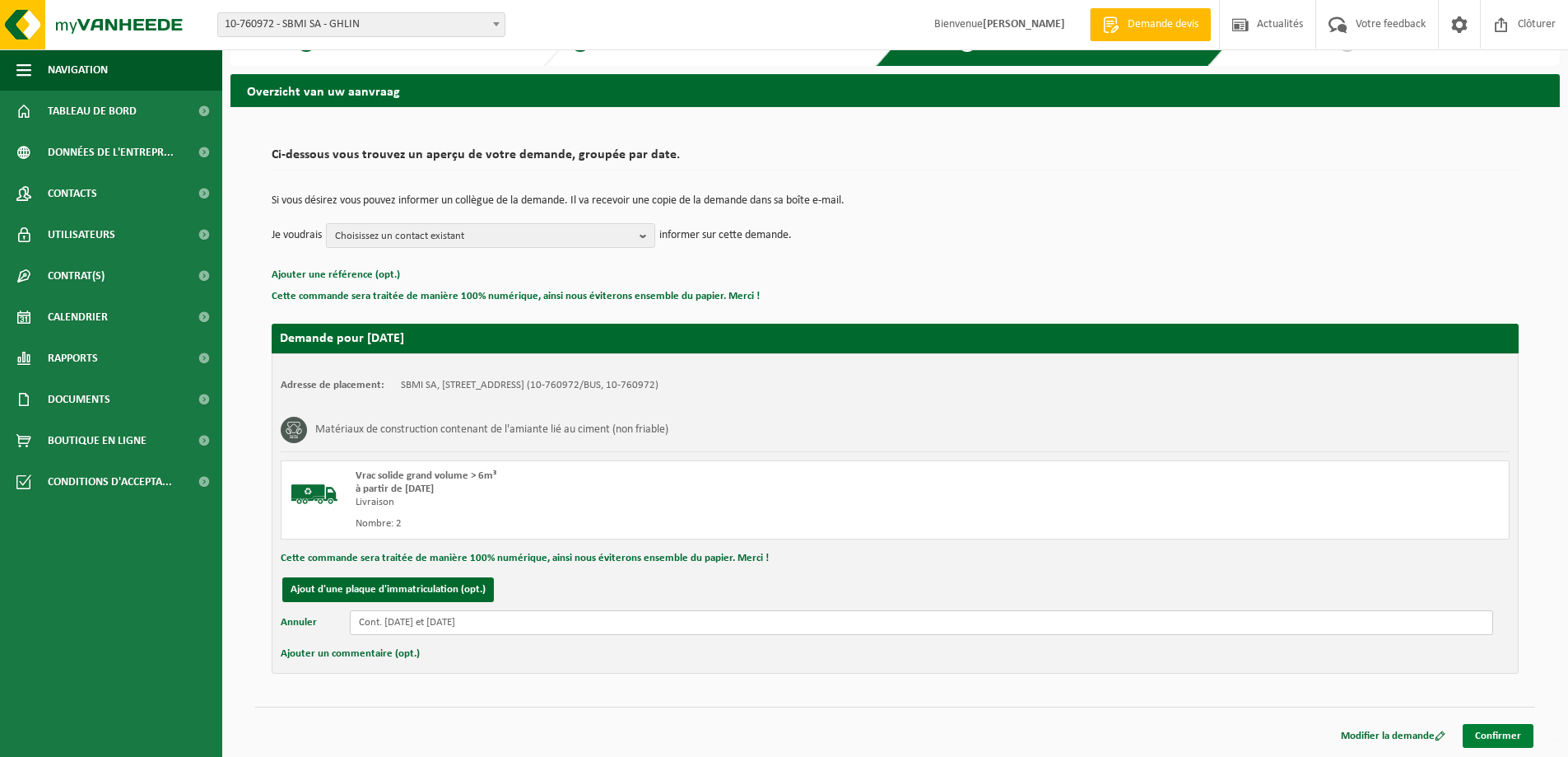
type input "Cont. [DATE] et [DATE]"
click at [1495, 736] on link "Confirmer" at bounding box center [1498, 736] width 71 height 24
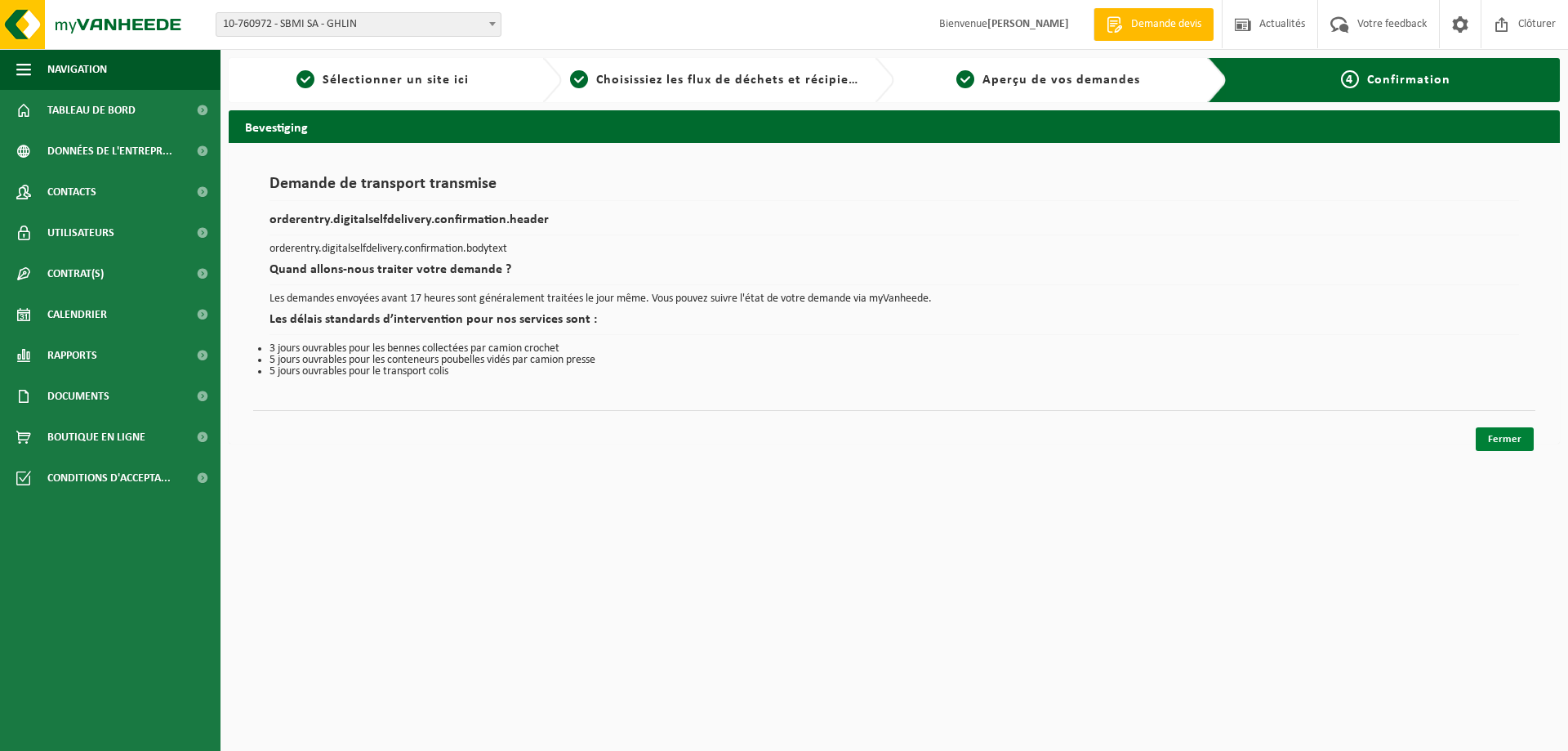
click at [1513, 433] on link "Fermer" at bounding box center [1505, 439] width 58 height 24
